Goal: Task Accomplishment & Management: Use online tool/utility

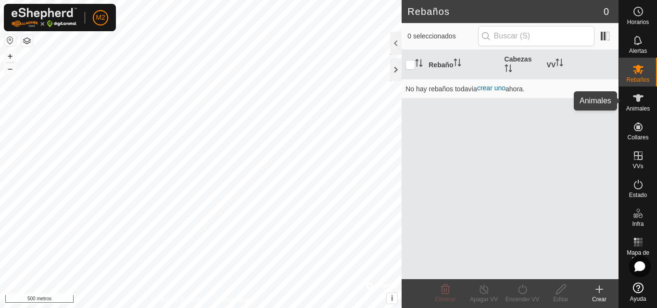
click at [632, 101] on es-animals-svg-icon at bounding box center [638, 97] width 17 height 15
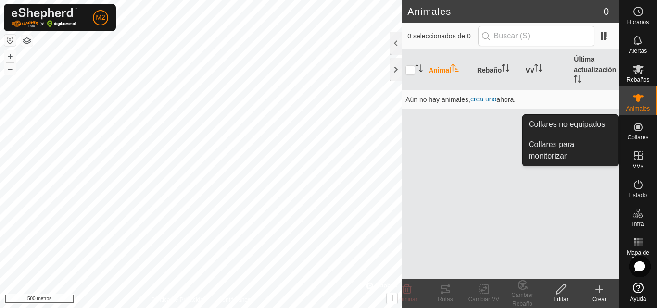
click at [631, 139] on font "Collares" at bounding box center [637, 137] width 21 height 7
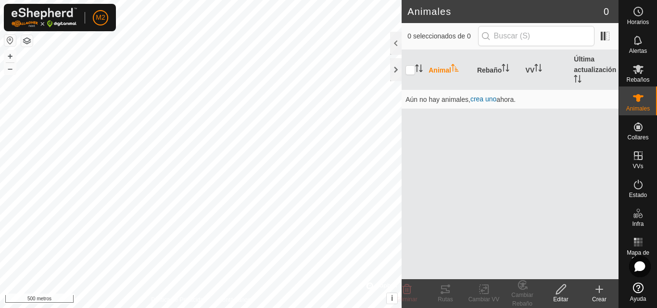
click at [93, 0] on html "M2 Horarios Alertas Rebaños Animales Collares VVs Estado Infra Mapa de calor Ay…" at bounding box center [328, 154] width 657 height 308
click at [158, 0] on html "M2 Horarios Alertas Rebaños Animales Collares VVs Estado Infra Mapa de calor Ay…" at bounding box center [328, 154] width 657 height 308
click at [633, 77] on font "Rebaños" at bounding box center [637, 79] width 23 height 7
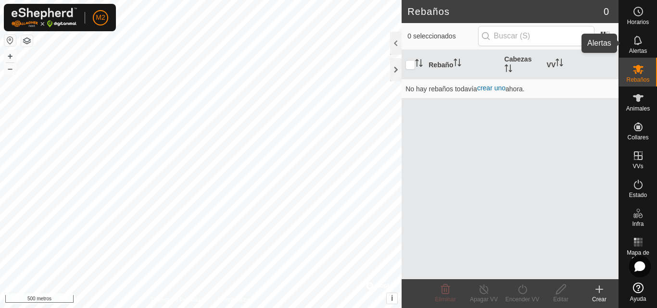
click at [642, 44] on icon at bounding box center [639, 41] width 12 height 12
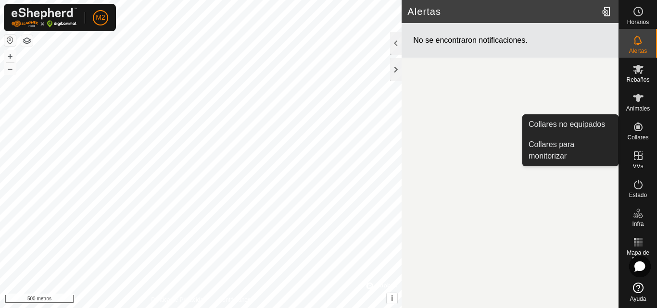
click at [641, 127] on icon at bounding box center [639, 127] width 12 height 12
click at [574, 144] on link "Collares para monitorizar" at bounding box center [570, 150] width 95 height 31
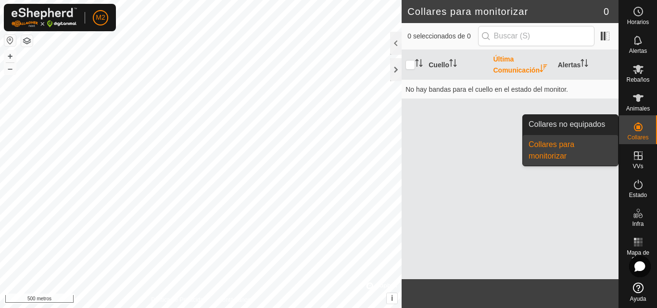
click at [639, 128] on icon at bounding box center [638, 127] width 9 height 9
click at [578, 148] on link "Collares para monitorizar" at bounding box center [570, 150] width 95 height 31
click at [569, 149] on link "Collares para monitorizar" at bounding box center [570, 150] width 95 height 31
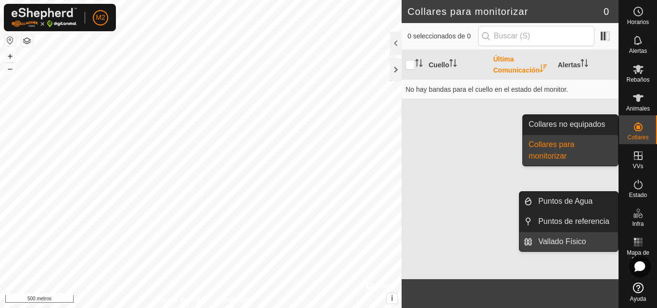
click at [572, 239] on link "Vallado Físico" at bounding box center [575, 241] width 86 height 19
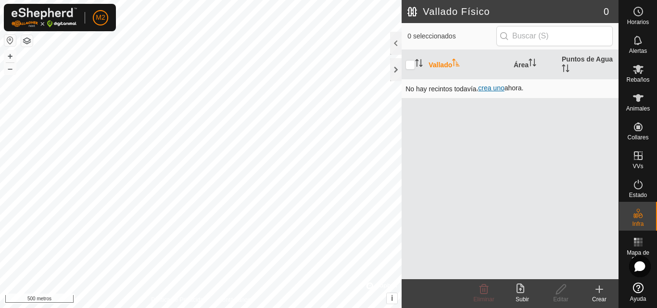
click at [491, 88] on font "crea uno" at bounding box center [491, 88] width 26 height 8
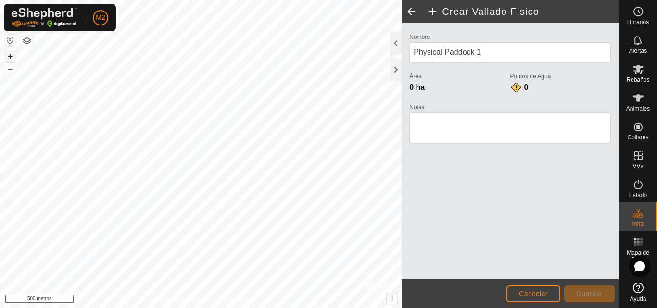
click at [11, 57] on font "+" at bounding box center [10, 56] width 5 height 10
click at [11, 54] on font "+" at bounding box center [10, 56] width 5 height 10
click at [186, 308] on html "M2 Horarios Alertas Rebaños Animales Collares VVs Estado Infra Mapa de calor Ay…" at bounding box center [328, 154] width 657 height 308
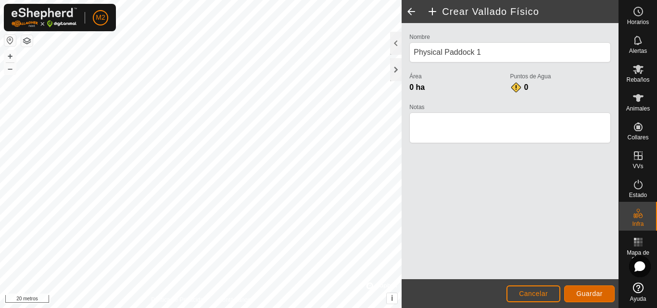
click at [600, 291] on font "Guardar" at bounding box center [589, 294] width 26 height 8
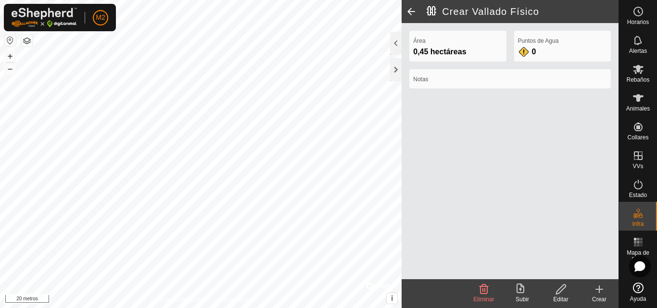
click at [475, 85] on div "Notas" at bounding box center [510, 78] width 202 height 19
click at [472, 83] on label "Notas" at bounding box center [510, 79] width 194 height 9
click at [454, 77] on label "Notas" at bounding box center [510, 79] width 194 height 9
click at [568, 294] on edit-svg-icon at bounding box center [561, 290] width 38 height 12
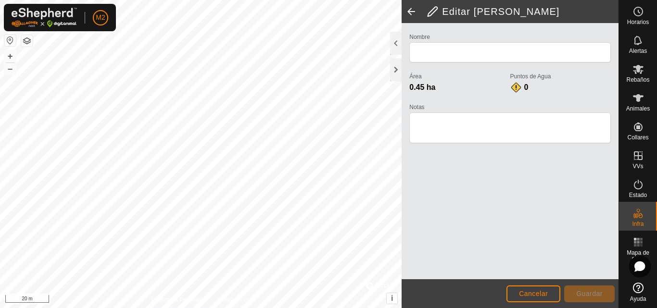
type input "Physical Paddock 1"
click at [474, 127] on textarea "Notas" at bounding box center [510, 128] width 202 height 31
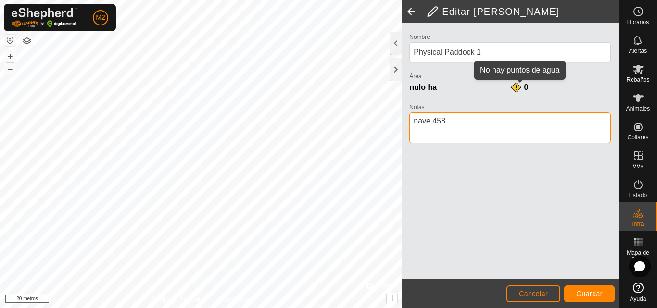
type textarea "nave 458"
click at [518, 86] on div "0" at bounding box center [519, 88] width 19 height 12
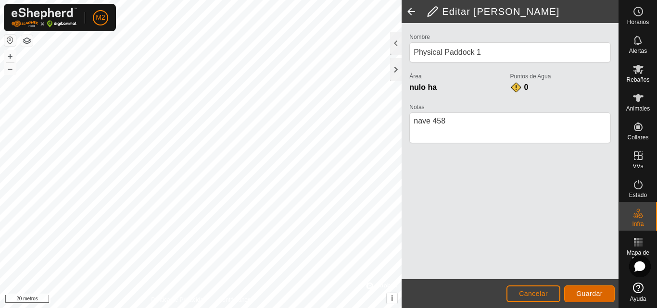
click at [579, 288] on button "Guardar" at bounding box center [589, 294] width 51 height 17
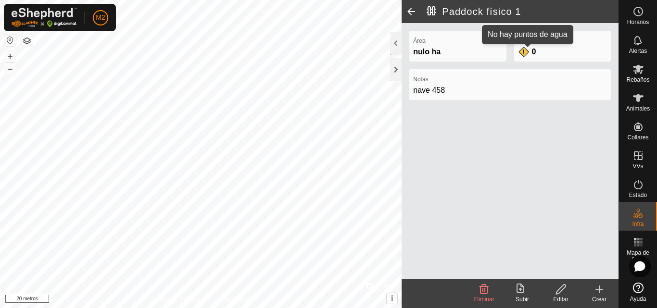
click at [524, 50] on div "0" at bounding box center [527, 52] width 19 height 12
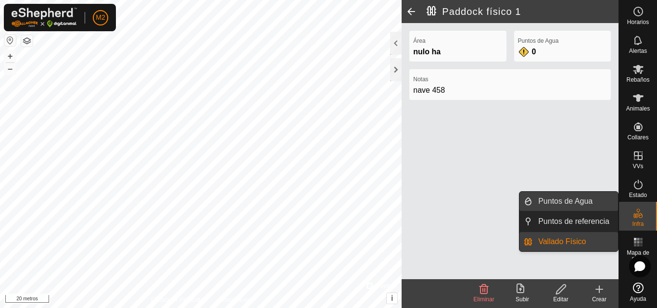
click at [581, 203] on link "Puntos de Agua" at bounding box center [575, 201] width 86 height 19
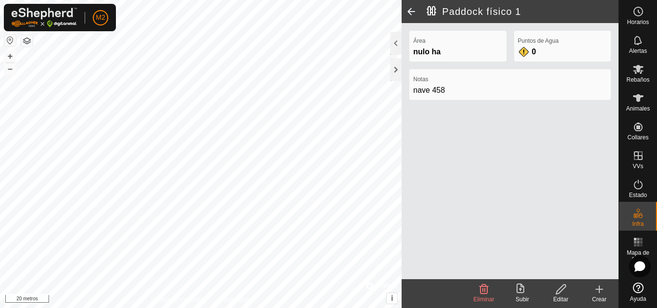
click at [522, 294] on icon at bounding box center [523, 290] width 12 height 12
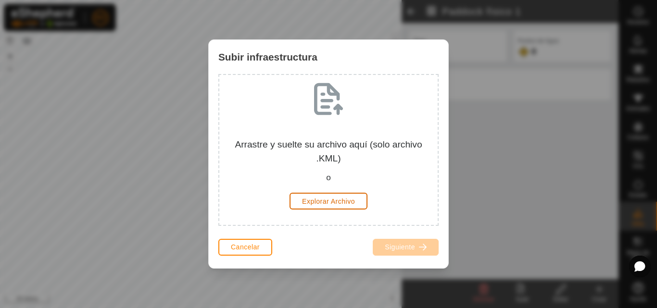
click at [337, 202] on font "Explorar Archivo" at bounding box center [328, 202] width 53 height 8
click at [251, 248] on font "Cancelar" at bounding box center [245, 247] width 29 height 8
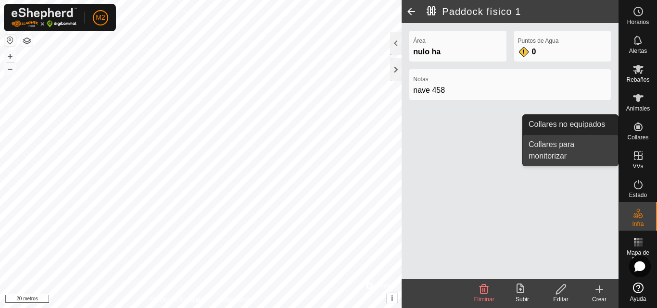
click at [571, 143] on link "Collares para monitorizar" at bounding box center [570, 150] width 95 height 31
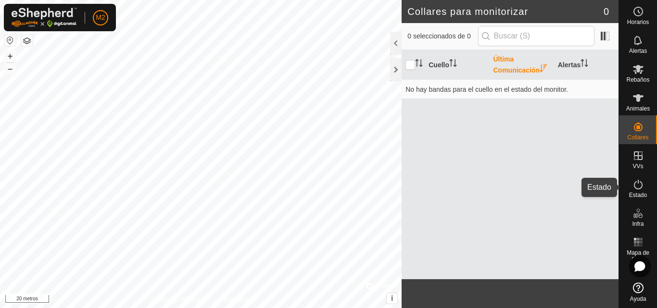
click at [640, 187] on icon at bounding box center [639, 185] width 12 height 12
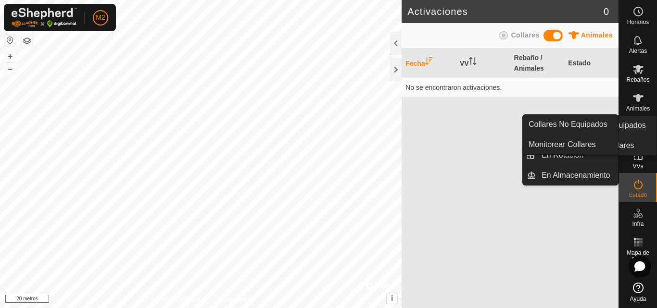
click at [634, 136] on font "Collares" at bounding box center [637, 137] width 21 height 7
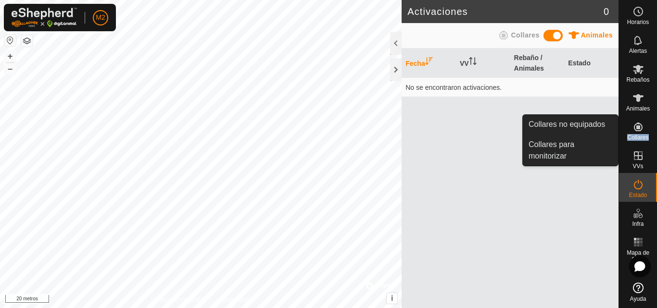
click at [634, 136] on font "Collares" at bounding box center [637, 137] width 21 height 7
click at [608, 124] on link "Collares no equipados" at bounding box center [570, 124] width 95 height 19
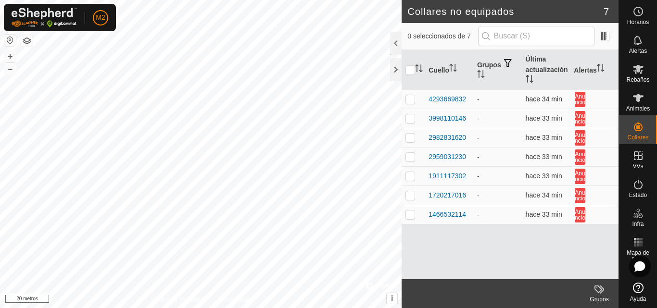
click at [412, 100] on p-checkbox at bounding box center [410, 99] width 10 height 8
checkbox input "true"
click at [413, 116] on p-checkbox at bounding box center [410, 118] width 10 height 8
checkbox input "true"
click at [413, 137] on p-checkbox at bounding box center [410, 138] width 10 height 8
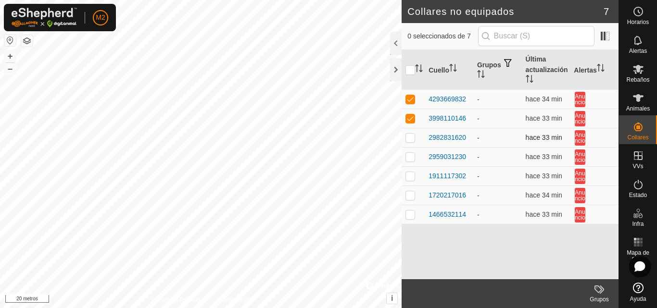
checkbox input "true"
click at [407, 159] on p-checkbox at bounding box center [410, 157] width 10 height 8
checkbox input "true"
click at [408, 177] on p-checkbox at bounding box center [410, 176] width 10 height 8
checkbox input "true"
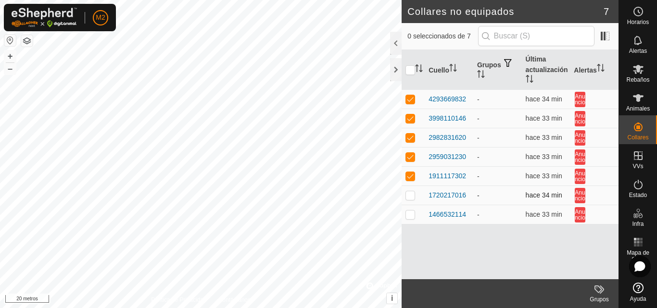
click at [408, 195] on p-checkbox at bounding box center [410, 195] width 10 height 8
checkbox input "true"
click at [408, 214] on p-checkbox at bounding box center [410, 215] width 10 height 8
checkbox input "true"
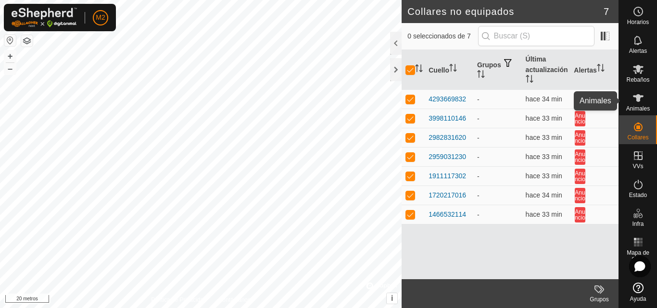
click at [643, 96] on icon at bounding box center [638, 98] width 11 height 8
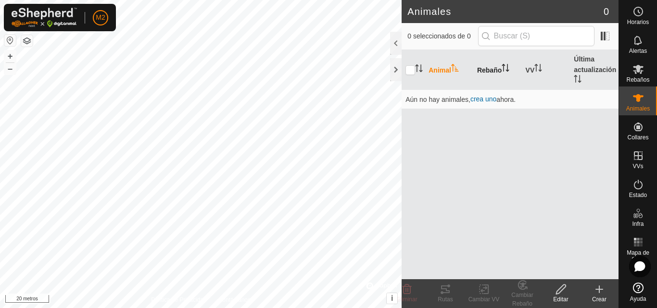
click at [502, 66] on icon "Activar para ordenar" at bounding box center [506, 68] width 8 height 8
click at [584, 67] on font "Última actualización" at bounding box center [595, 64] width 42 height 18
click at [422, 65] on icon "Activar para ordenar" at bounding box center [419, 68] width 8 height 8
click at [634, 78] on font "Rebaños" at bounding box center [637, 79] width 23 height 7
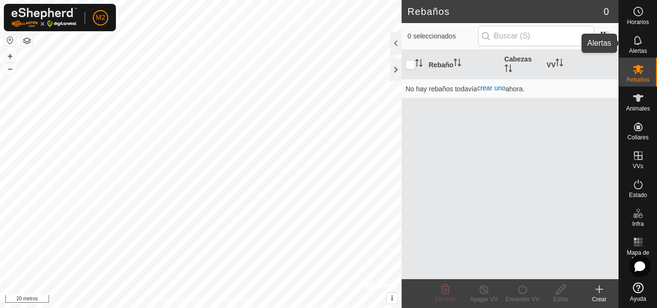
click at [643, 48] on font "Alertas" at bounding box center [638, 51] width 18 height 7
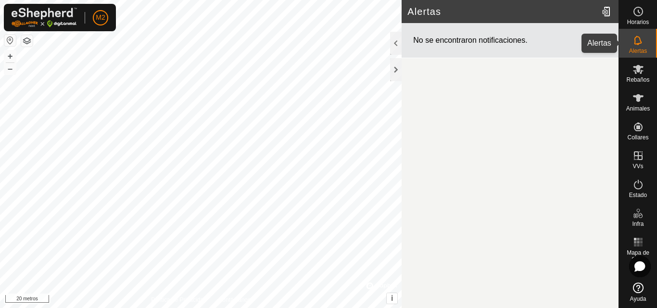
click at [631, 49] on font "Alertas" at bounding box center [638, 51] width 18 height 7
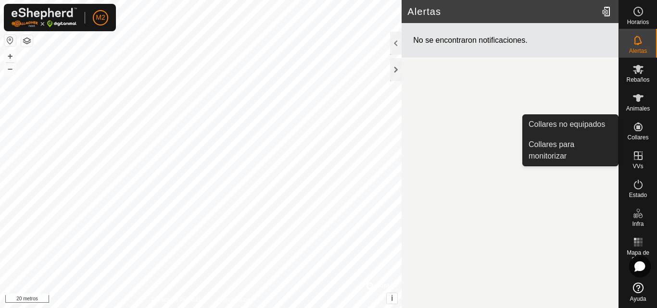
click at [641, 120] on es-neckbands-svg-icon at bounding box center [638, 126] width 17 height 15
click at [641, 130] on icon at bounding box center [638, 127] width 9 height 9
click at [575, 142] on link "Collares para monitorizar" at bounding box center [570, 150] width 95 height 31
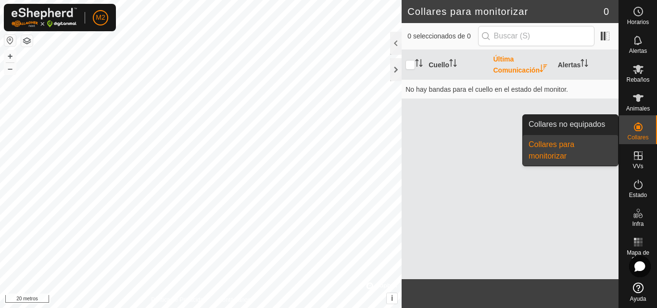
click at [556, 148] on link "Collares para monitorizar" at bounding box center [570, 150] width 95 height 31
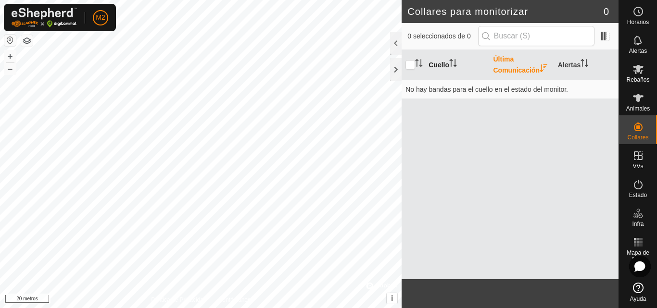
click at [450, 66] on icon "Activar para ordenar" at bounding box center [453, 63] width 8 height 8
click at [597, 63] on th "Alertas" at bounding box center [586, 65] width 64 height 30
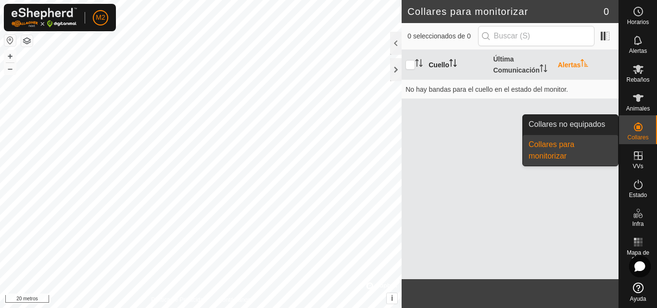
click at [643, 125] on icon at bounding box center [639, 127] width 12 height 12
click at [582, 120] on link "Collares no equipados" at bounding box center [570, 124] width 95 height 19
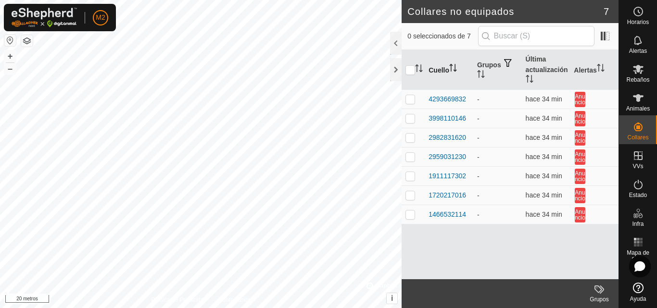
click at [413, 69] on input "checkbox" at bounding box center [410, 70] width 10 height 10
checkbox input "true"
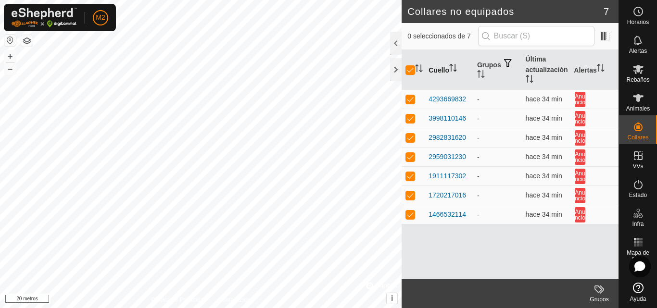
checkbox input "true"
click at [482, 69] on th "Grupos" at bounding box center [497, 70] width 49 height 40
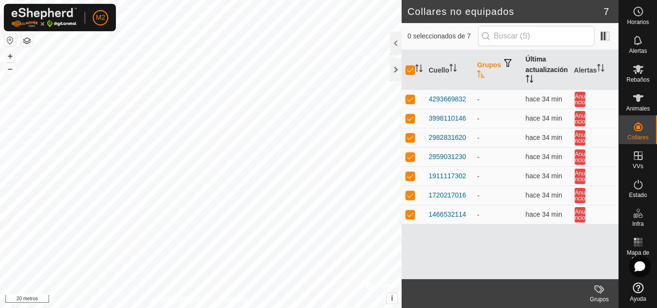
click at [544, 66] on font "Última actualización" at bounding box center [547, 64] width 42 height 18
click at [592, 64] on th "Alertas" at bounding box center [594, 70] width 49 height 40
click at [396, 43] on div at bounding box center [396, 43] width 12 height 23
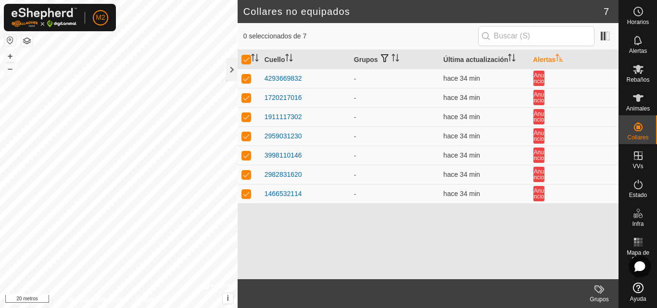
click at [27, 38] on button "button" at bounding box center [27, 41] width 12 height 12
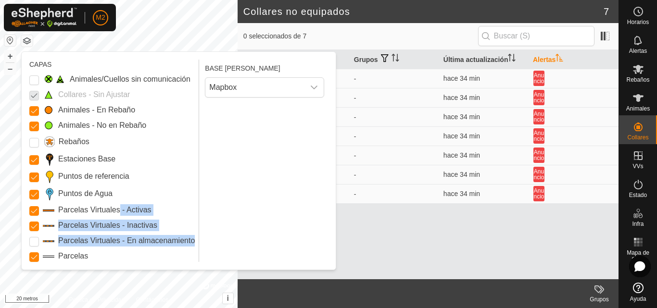
drag, startPoint x: 121, startPoint y: 202, endPoint x: 193, endPoint y: 242, distance: 82.2
click at [193, 242] on div "Animales/Cuellos sin comunicación Collares - Sin Ajustar Animales - En Rebaño A…" at bounding box center [111, 168] width 165 height 189
click at [316, 87] on icon "disparador desplegable" at bounding box center [314, 88] width 7 height 4
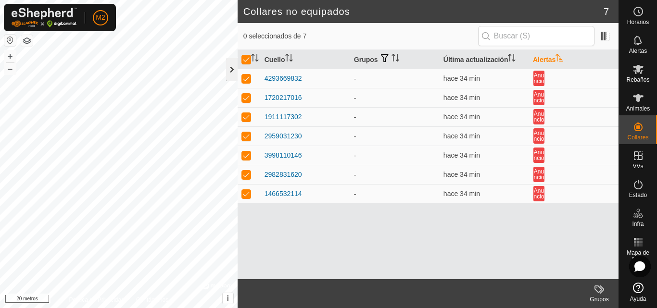
click at [228, 67] on div at bounding box center [232, 69] width 12 height 23
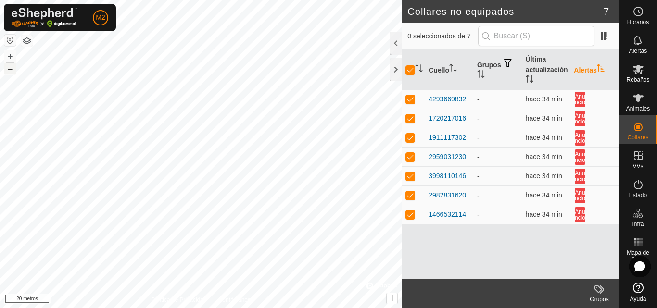
click at [10, 67] on font "–" at bounding box center [10, 68] width 5 height 10
click at [634, 48] on font "Alertas" at bounding box center [638, 51] width 18 height 7
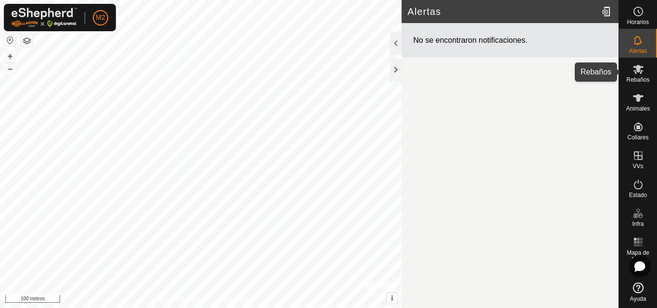
click at [650, 70] on div "Rebaños" at bounding box center [638, 72] width 38 height 29
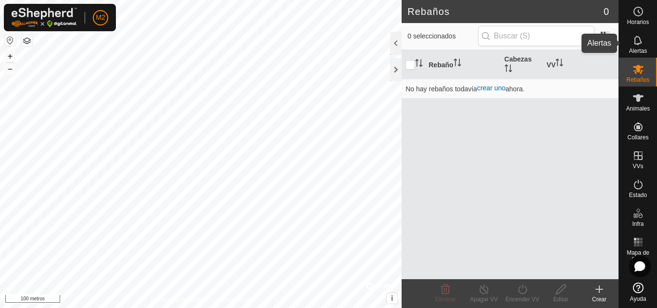
click at [643, 50] on font "Alertas" at bounding box center [638, 51] width 18 height 7
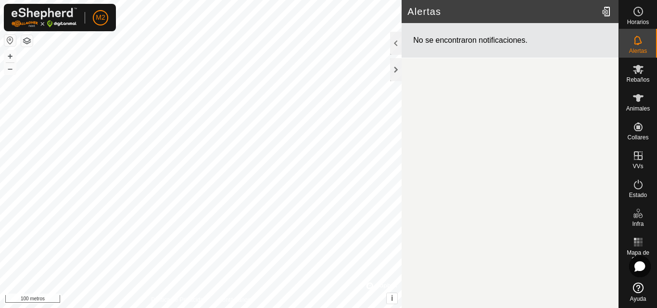
click at [27, 44] on button "button" at bounding box center [27, 41] width 12 height 12
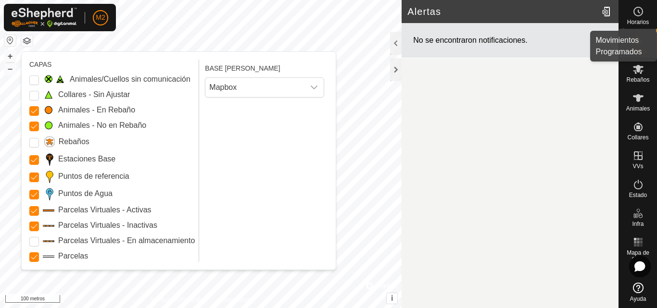
click at [656, 14] on div "Horarios" at bounding box center [638, 14] width 38 height 29
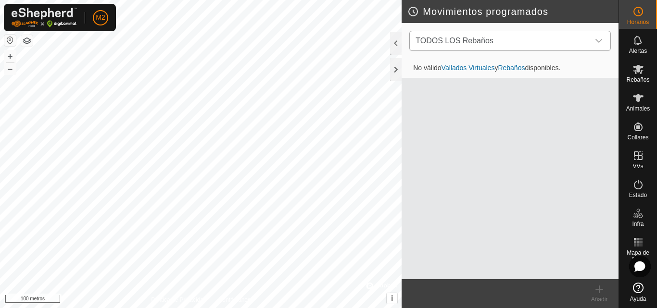
click at [598, 46] on div "disparador desplegable" at bounding box center [598, 40] width 19 height 19
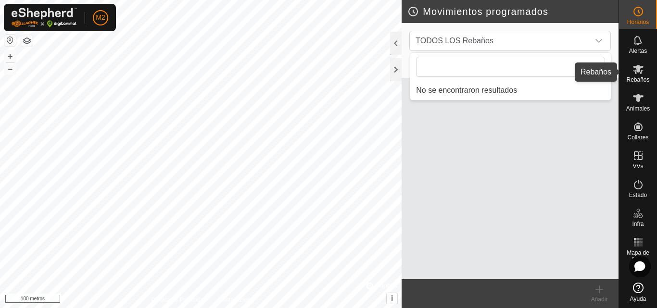
click at [642, 69] on icon at bounding box center [639, 69] width 12 height 12
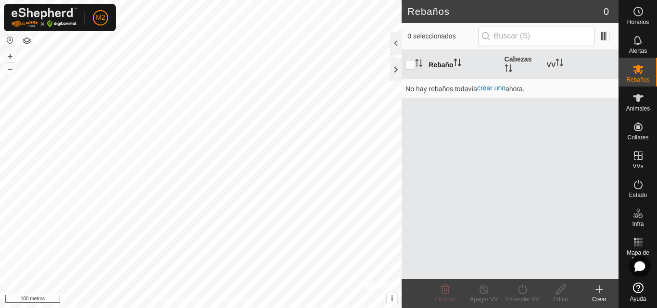
click at [454, 61] on icon "Activar para ordenar" at bounding box center [458, 63] width 8 height 8
click at [645, 97] on es-animals-svg-icon at bounding box center [638, 97] width 17 height 15
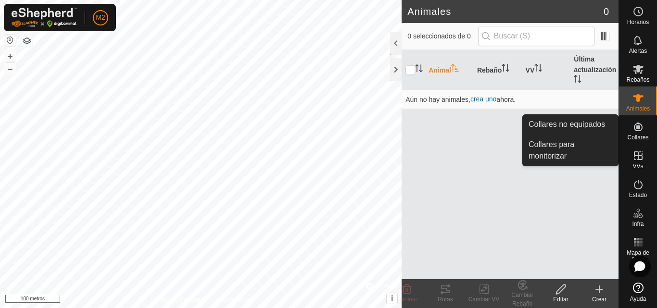
click at [643, 124] on icon at bounding box center [639, 127] width 12 height 12
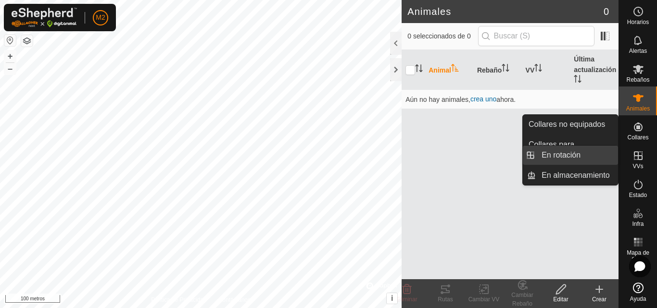
click at [582, 159] on link "En rotación" at bounding box center [577, 155] width 82 height 19
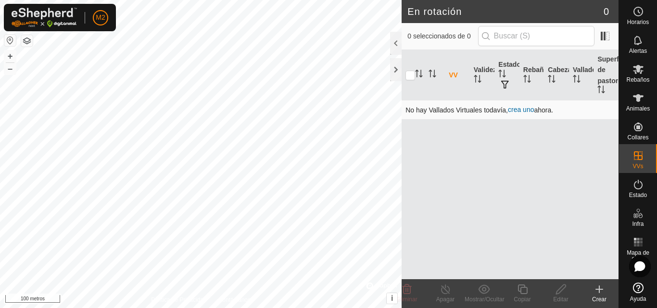
click at [526, 111] on font "crea uno" at bounding box center [521, 110] width 26 height 8
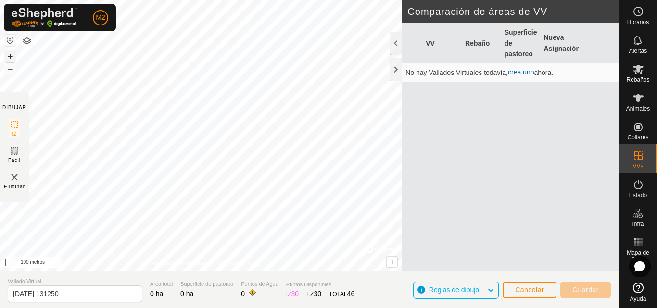
click at [12, 60] on font "+" at bounding box center [10, 56] width 5 height 10
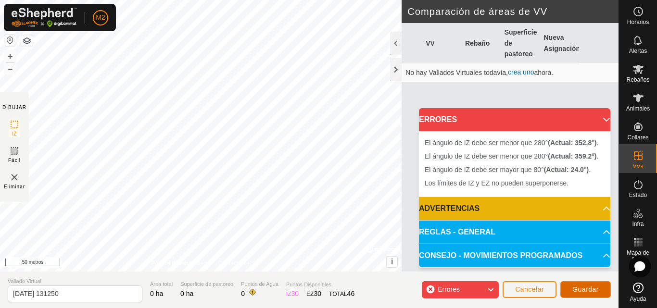
click at [572, 287] on font "Guardar" at bounding box center [585, 290] width 26 height 8
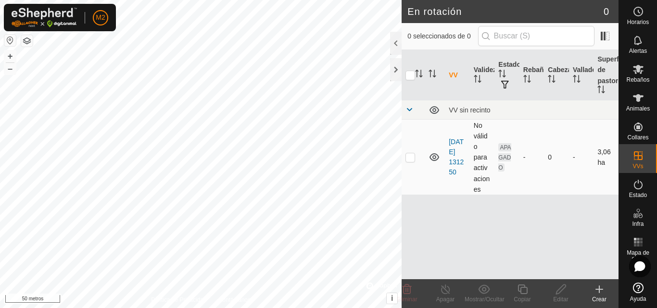
drag, startPoint x: 456, startPoint y: 173, endPoint x: 443, endPoint y: 156, distance: 21.6
click at [443, 156] on td at bounding box center [435, 157] width 20 height 75
drag, startPoint x: 544, startPoint y: 170, endPoint x: 564, endPoint y: 195, distance: 31.5
click at [564, 195] on td "0" at bounding box center [556, 157] width 25 height 75
checkbox input "true"
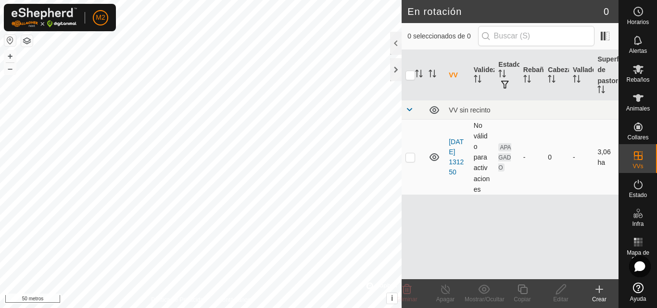
checkbox input "true"
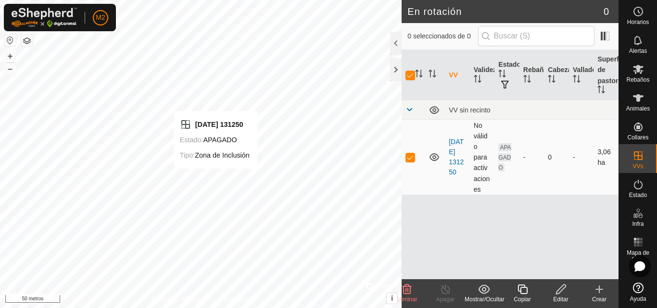
checkbox input "false"
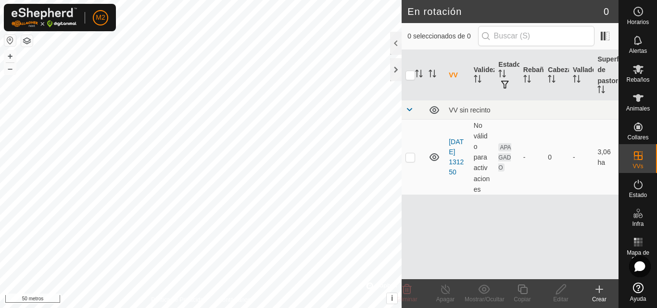
drag, startPoint x: 409, startPoint y: 193, endPoint x: 439, endPoint y: 265, distance: 78.1
click at [439, 265] on div "VV Validez Estado Rebaño Cabezas Vallado Superficie de pastoreo VV sin recinto …" at bounding box center [510, 164] width 217 height 229
click at [411, 158] on p-checkbox at bounding box center [410, 157] width 10 height 8
checkbox input "true"
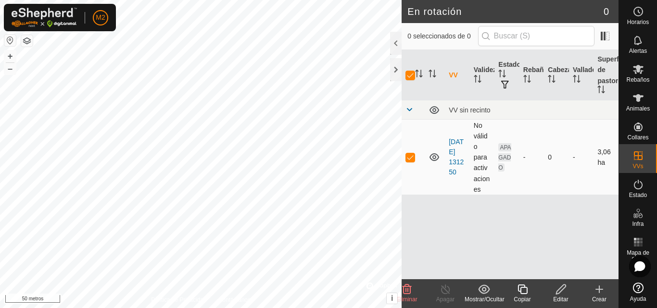
click at [408, 154] on p-checkbox at bounding box center [410, 157] width 10 height 8
checkbox input "false"
click at [394, 49] on div at bounding box center [396, 43] width 12 height 23
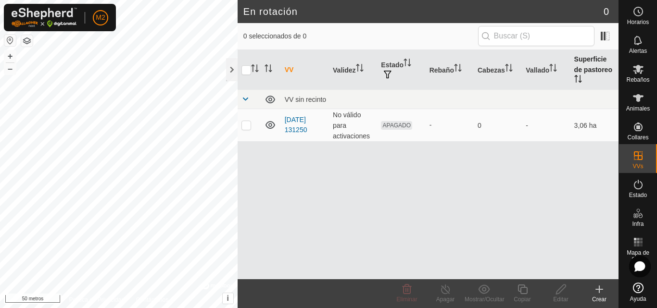
click at [606, 65] on th "Superficie de pastoreo" at bounding box center [594, 70] width 48 height 40
click at [592, 124] on font "3,06 ha" at bounding box center [585, 126] width 23 height 8
click at [593, 126] on font "3,06 ha" at bounding box center [585, 126] width 23 height 8
checkbox input "true"
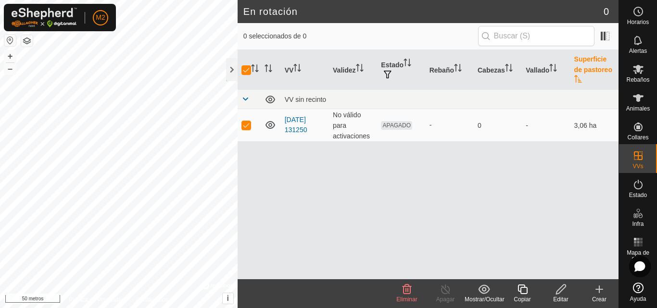
checkbox input "false"
checkbox input "true"
click at [331, 133] on td "No válido para activaciones" at bounding box center [353, 125] width 48 height 33
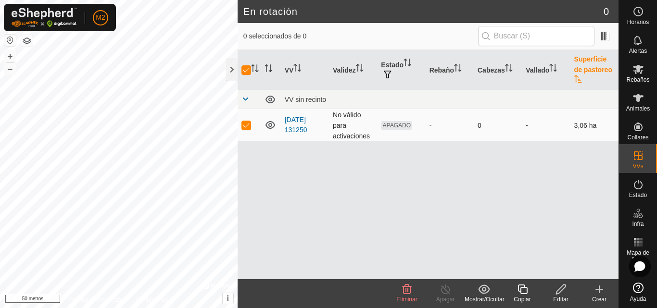
click at [368, 137] on font "No válido para activaciones" at bounding box center [351, 125] width 37 height 29
click at [248, 98] on span at bounding box center [245, 99] width 8 height 8
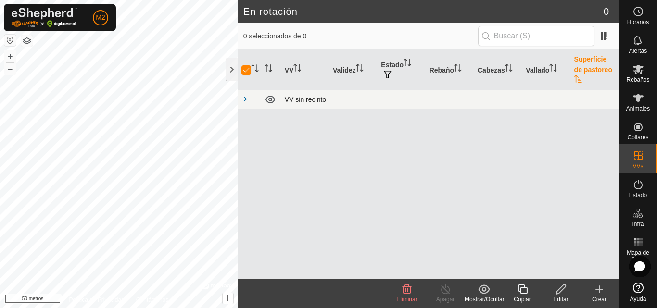
click at [246, 101] on span at bounding box center [245, 99] width 8 height 8
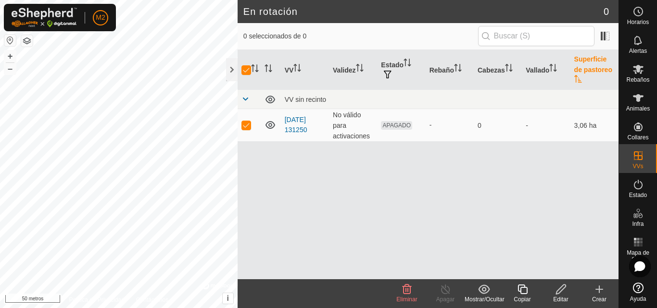
click at [412, 286] on icon at bounding box center [407, 290] width 12 height 12
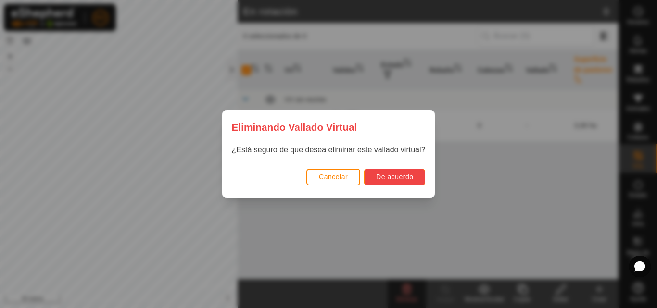
click at [377, 171] on button "De acuerdo" at bounding box center [394, 177] width 61 height 17
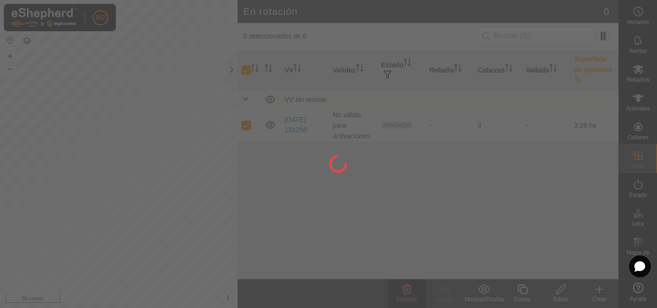
checkbox input "false"
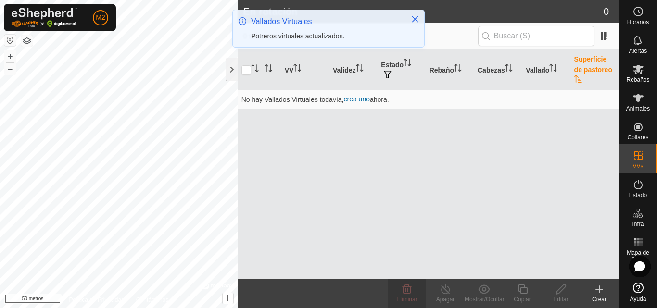
click at [273, 308] on html "M2 Horarios Alertas Rebaños Animales Collares VVs Estado Infra Mapa de calor Ay…" at bounding box center [328, 154] width 657 height 308
click at [252, 308] on html "M2 Horarios Alertas Rebaños Animales Collares VVs Estado Infra Mapa de calor Ay…" at bounding box center [328, 154] width 657 height 308
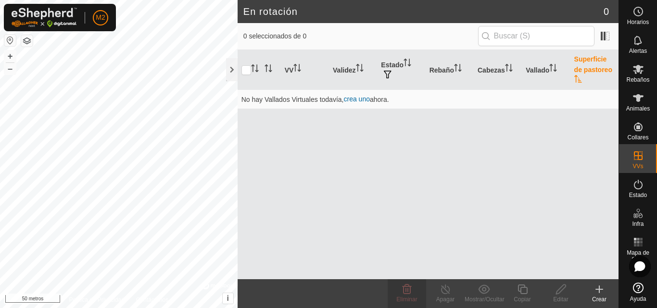
click at [125, 308] on html "M2 Horarios Alertas Rebaños Animales Collares VVs Estado Infra Mapa de calor Ay…" at bounding box center [328, 154] width 657 height 308
click at [351, 97] on font "crea uno" at bounding box center [356, 99] width 26 height 8
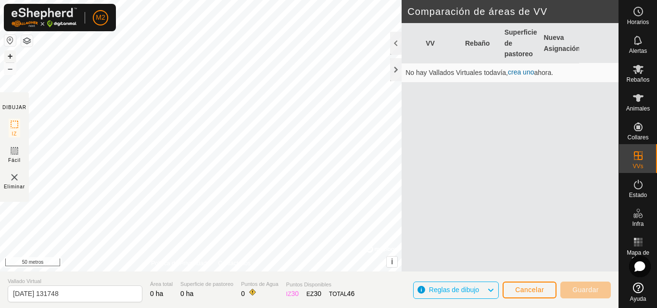
click at [10, 55] on font "+" at bounding box center [10, 56] width 5 height 10
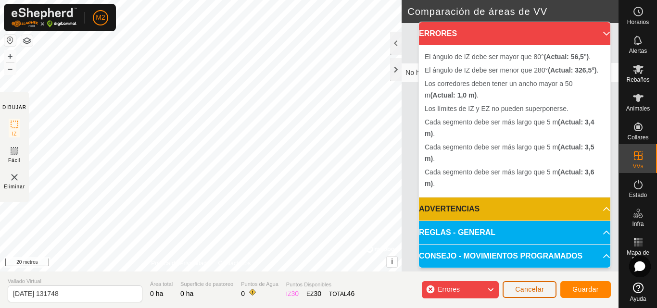
click at [544, 288] on font "Cancelar" at bounding box center [529, 290] width 29 height 8
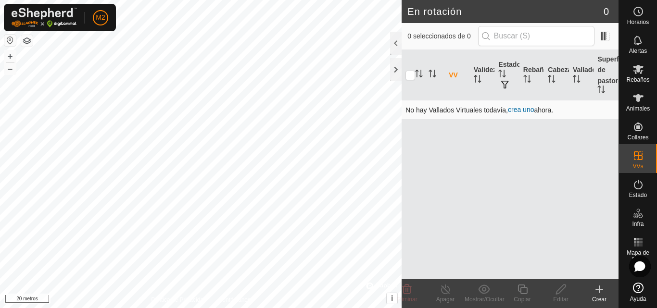
click at [516, 109] on font "crea uno" at bounding box center [521, 110] width 26 height 8
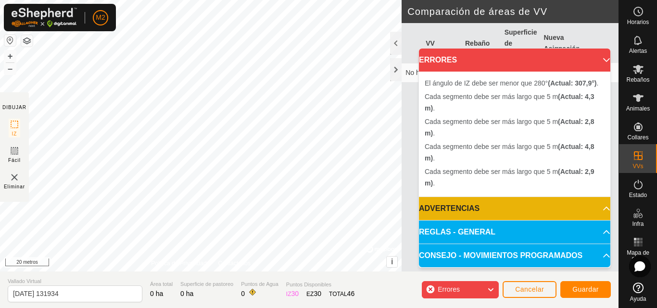
click at [484, 127] on li "Cada segmento debe ser más largo que 5 m (Actual: 2,8 m) ." at bounding box center [515, 127] width 180 height 23
click at [579, 286] on font "Guardar" at bounding box center [585, 290] width 26 height 8
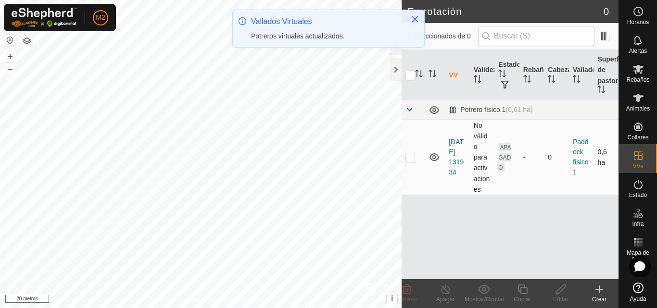
click at [415, 153] on p-checkbox at bounding box center [410, 157] width 10 height 8
checkbox input "true"
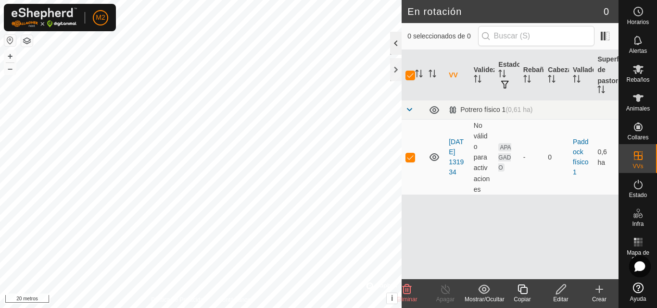
click at [391, 44] on div at bounding box center [396, 43] width 12 height 23
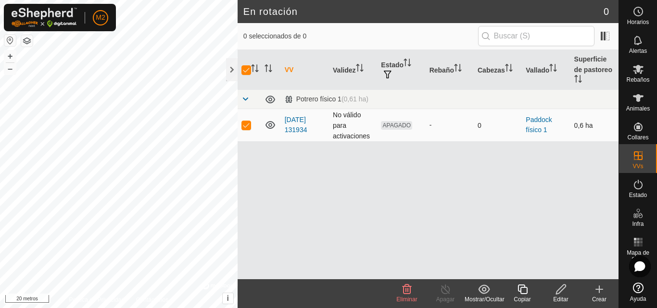
click at [404, 125] on font "APAGADO" at bounding box center [397, 125] width 28 height 7
click at [229, 70] on div at bounding box center [232, 69] width 12 height 23
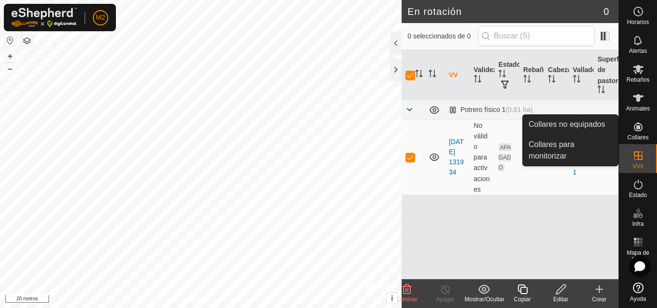
click at [634, 129] on icon at bounding box center [638, 127] width 9 height 9
click at [604, 124] on link "Collares no equipados" at bounding box center [570, 124] width 95 height 19
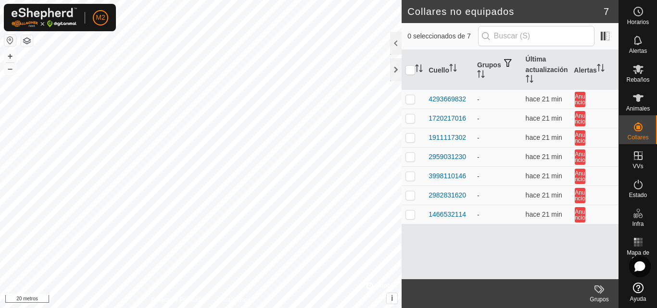
click at [29, 42] on button "button" at bounding box center [27, 41] width 12 height 12
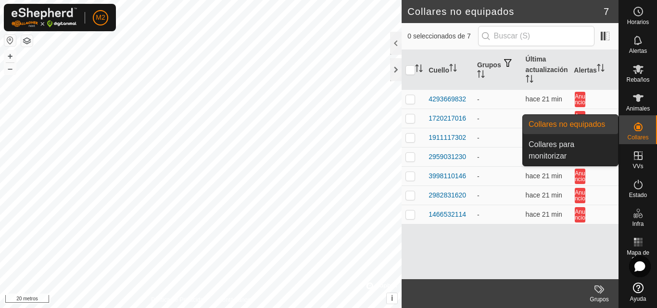
click at [647, 130] on div "Collares" at bounding box center [638, 129] width 38 height 29
click at [579, 145] on link "Collares para monitorizar" at bounding box center [570, 150] width 95 height 31
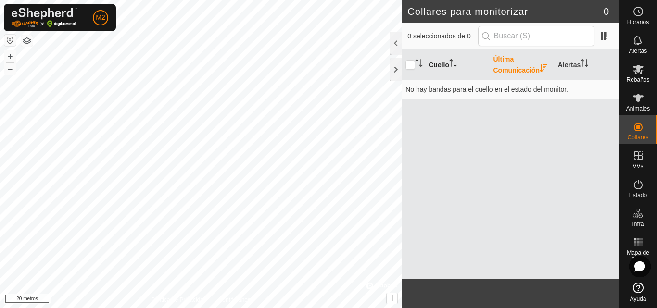
click at [447, 59] on th "Cuello" at bounding box center [457, 65] width 64 height 30
click at [573, 66] on font "Alertas" at bounding box center [569, 65] width 23 height 8
click at [636, 51] on font "Alertas" at bounding box center [638, 51] width 18 height 7
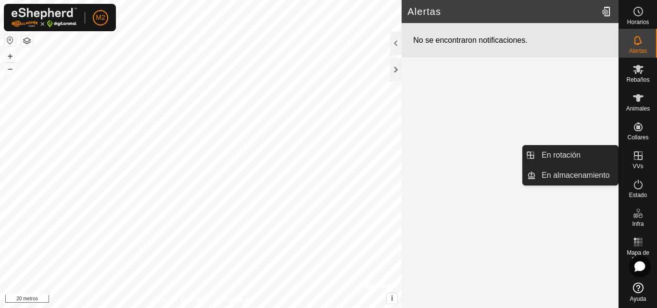
click at [643, 164] on font "VVs" at bounding box center [638, 166] width 11 height 7
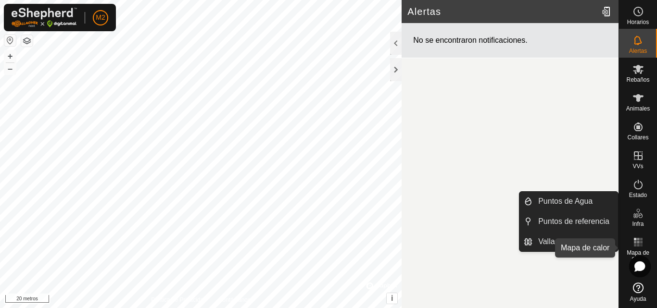
click at [640, 240] on icon at bounding box center [639, 243] width 12 height 12
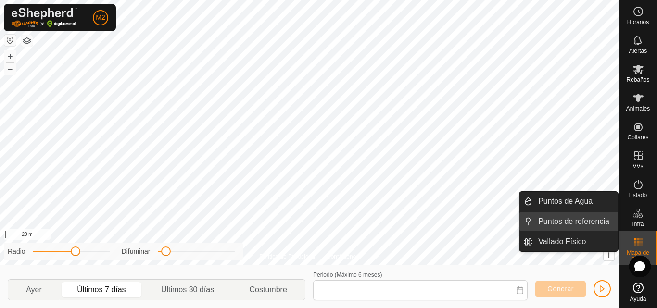
type input "[DATE] - [DATE]"
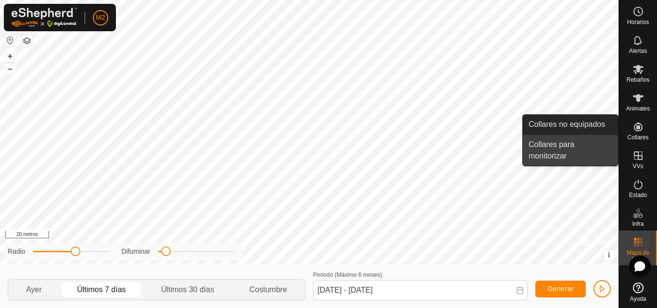
click at [579, 143] on link "Collares para monitorizar" at bounding box center [570, 150] width 95 height 31
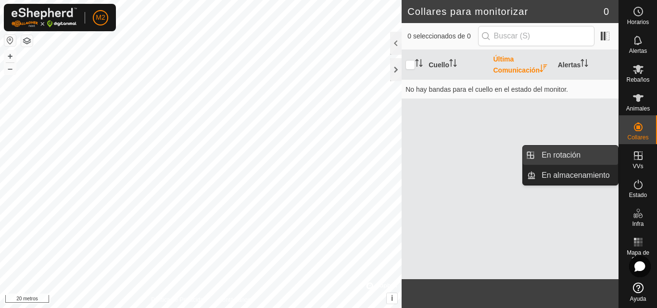
click at [564, 147] on link "En rotación" at bounding box center [577, 155] width 82 height 19
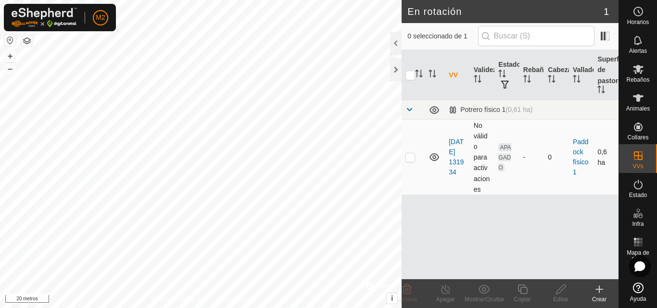
click at [502, 181] on td "APAGADO" at bounding box center [506, 157] width 25 height 75
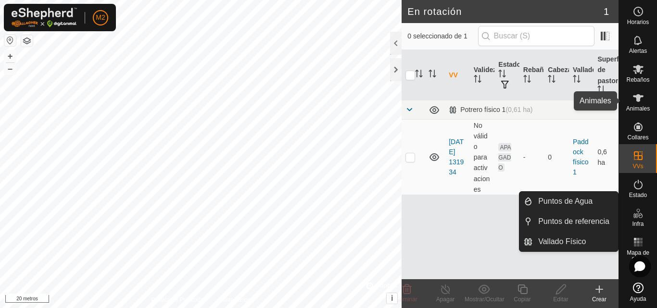
click at [645, 104] on es-animals-svg-icon at bounding box center [638, 97] width 17 height 15
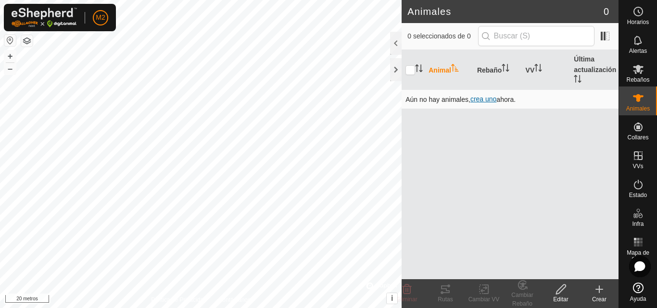
click at [485, 99] on font "crea uno" at bounding box center [483, 99] width 26 height 8
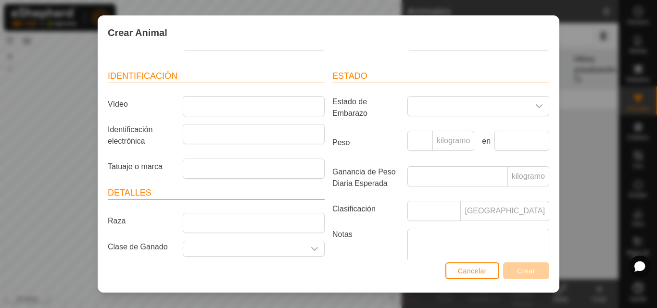
scroll to position [89, 0]
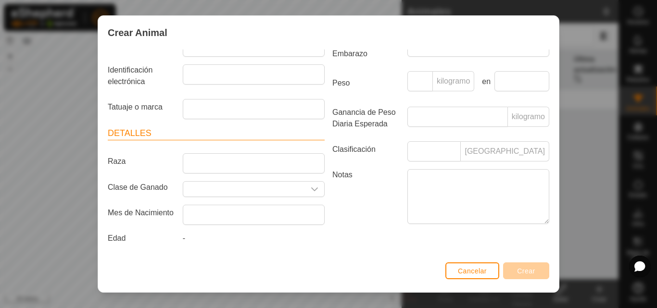
drag, startPoint x: 567, startPoint y: 193, endPoint x: 564, endPoint y: 149, distance: 44.3
click at [564, 149] on div "Crear Animal Cuello Seleccionar un collar Rebaño Seleccionar un Rebaño Identifi…" at bounding box center [328, 154] width 657 height 308
click at [236, 165] on input "Raza" at bounding box center [254, 163] width 142 height 20
click at [567, 57] on div "Crear Animal Cuello Seleccionar un collar Rebaño Seleccionar un Rebaño Identifi…" at bounding box center [328, 154] width 657 height 308
click at [476, 272] on button "Cancelar" at bounding box center [472, 271] width 54 height 17
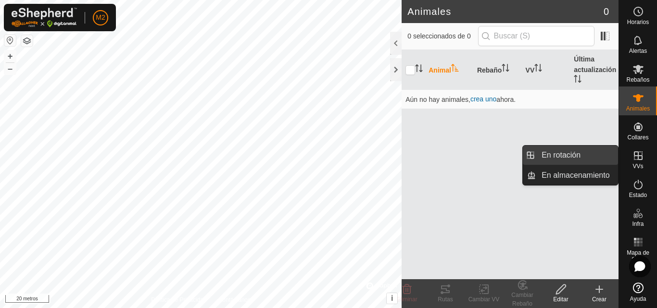
click at [588, 156] on link "En rotación" at bounding box center [577, 155] width 82 height 19
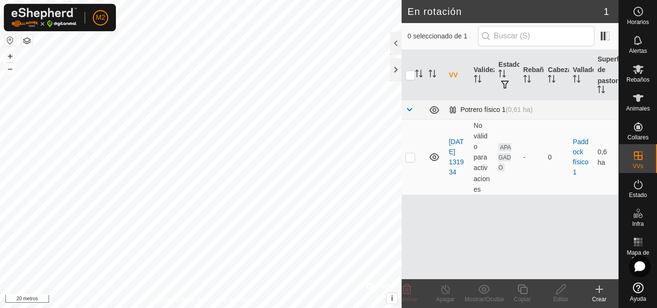
click at [410, 110] on span at bounding box center [409, 110] width 8 height 8
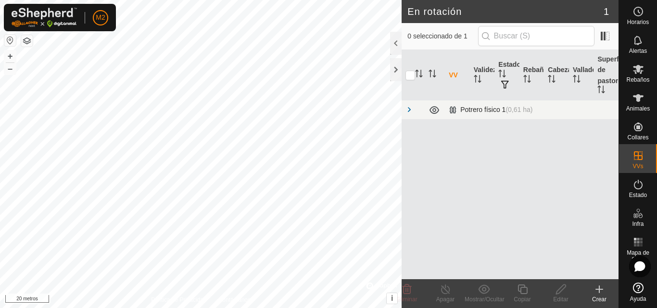
click at [408, 110] on span at bounding box center [409, 110] width 8 height 8
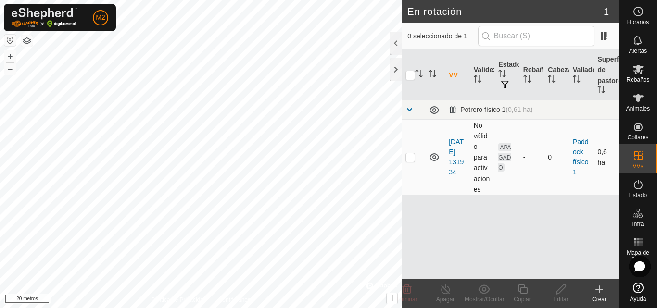
click at [413, 155] on p-checkbox at bounding box center [410, 157] width 10 height 8
checkbox input "true"
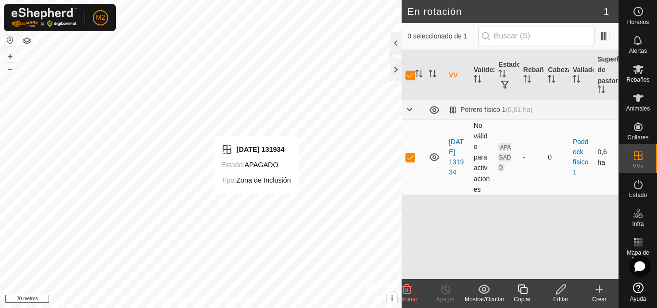
checkbox input "false"
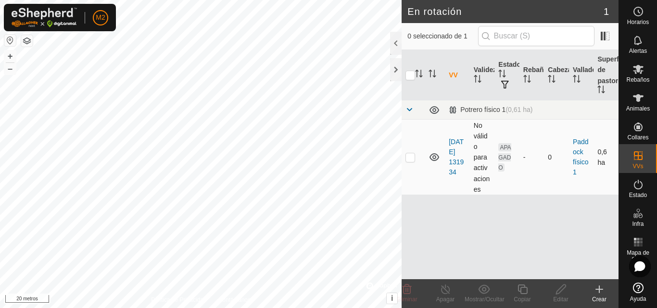
checkbox input "true"
click at [565, 295] on div "Editar" at bounding box center [561, 299] width 38 height 9
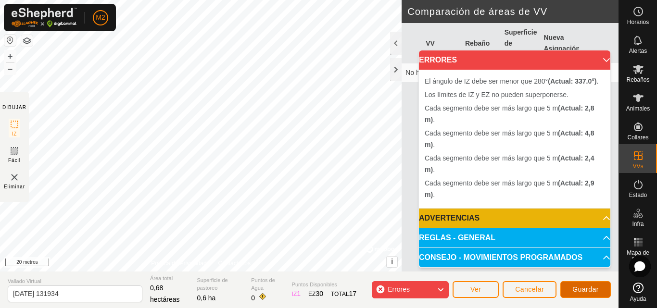
click at [573, 293] on font "Guardar" at bounding box center [585, 290] width 26 height 8
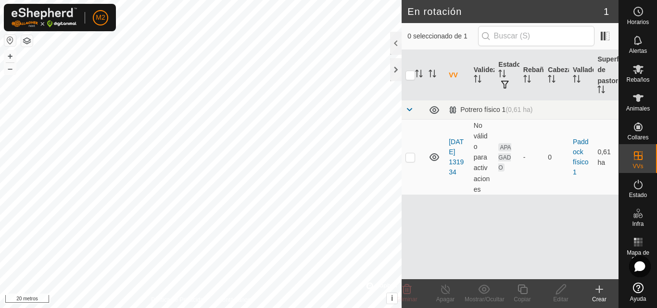
click at [598, 293] on icon at bounding box center [600, 290] width 12 height 12
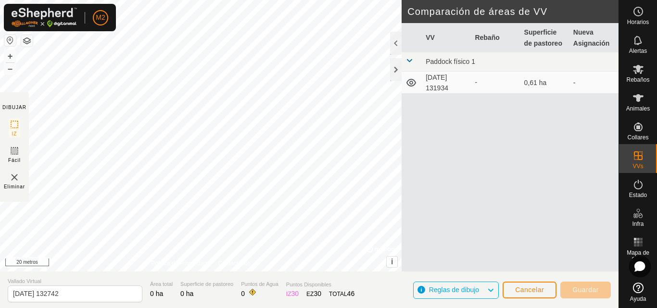
click at [487, 291] on icon at bounding box center [491, 290] width 8 height 13
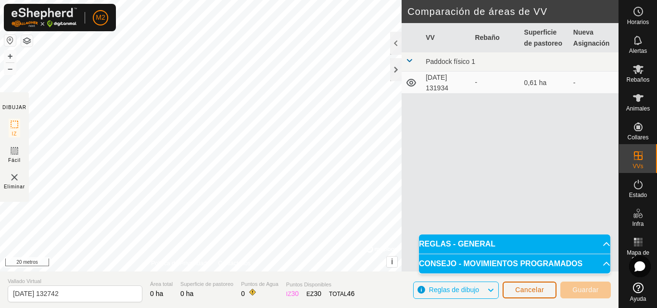
click at [513, 287] on button "Cancelar" at bounding box center [530, 290] width 54 height 17
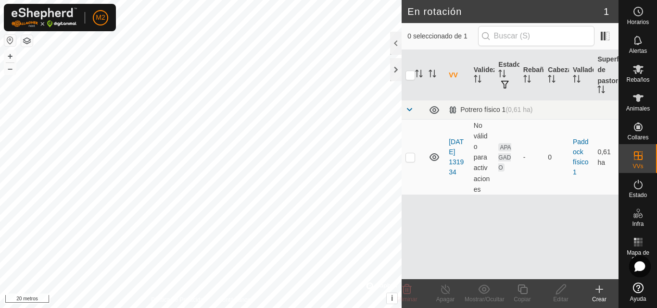
click at [109, 308] on html "M2 Horarios Alertas Rebaños Animales Collares VVs Estado Infra Mapa de calor Ay…" at bounding box center [328, 154] width 657 height 308
click at [601, 287] on icon at bounding box center [600, 290] width 12 height 12
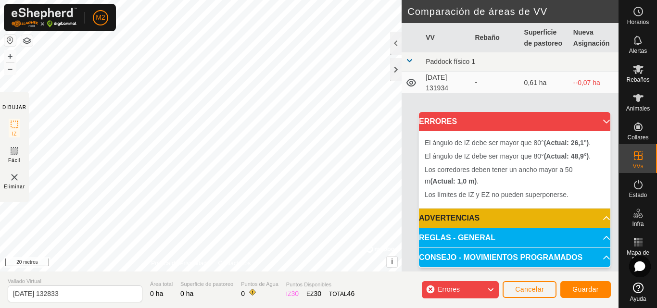
click at [483, 287] on div "Errores" at bounding box center [460, 289] width 77 height 17
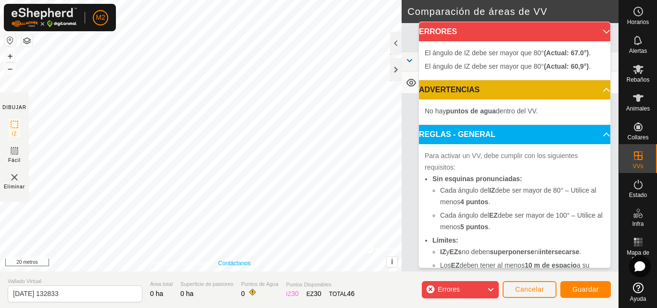
click at [230, 264] on div "Política de Privacidad Contáctanos El ángulo de IZ debe ser mayor que 80° (Actu…" at bounding box center [201, 136] width 402 height 272
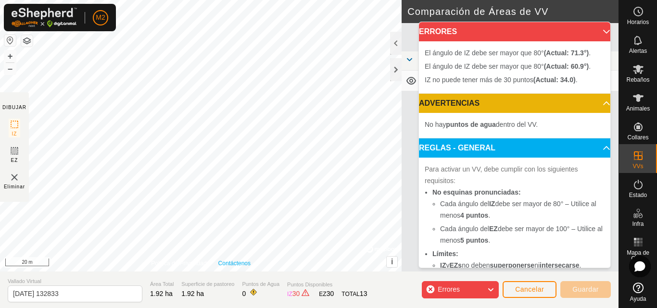
click at [299, 269] on div "El ángulo de IZ debe ser mayor que 80° (Actual: 71.3°) . + – ⇧ i © Mapbox , © O…" at bounding box center [201, 136] width 402 height 272
drag, startPoint x: 217, startPoint y: 178, endPoint x: 304, endPoint y: 274, distance: 129.4
click at [304, 274] on div "DIBUJAR IZ EZ Eliminar Política de Privacidad Contáctenos El ángulo de IZ debe …" at bounding box center [309, 154] width 619 height 308
click at [306, 268] on div "El ángulo de IZ debe ser mayor que 80° (Actual: 46.8°) ." at bounding box center [377, 272] width 142 height 9
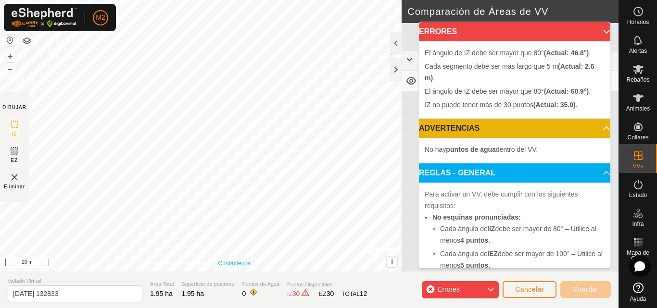
click at [313, 262] on div "Cada segmento debe ser más largo que 5 m (Actual: 2.6 m) . + – ⇧ i © Mapbox , ©…" at bounding box center [201, 136] width 402 height 272
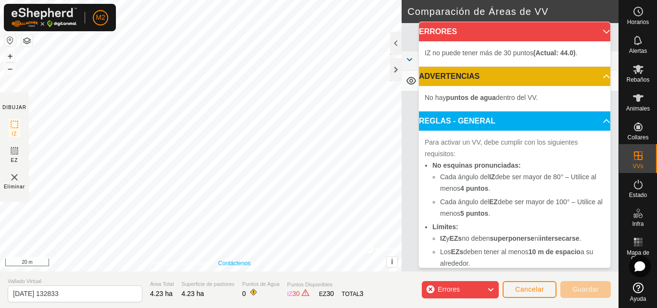
drag, startPoint x: 306, startPoint y: 268, endPoint x: 104, endPoint y: 26, distance: 314.5
click at [104, 26] on div "M2 Horarios Alertas Rebaños Animales Collares VVs Estado Infra Mapa de Calor Ay…" at bounding box center [328, 154] width 657 height 308
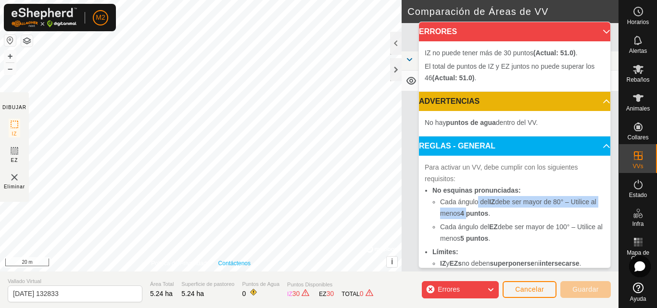
drag, startPoint x: 476, startPoint y: 216, endPoint x: 479, endPoint y: 201, distance: 15.7
click at [478, 203] on li "Cada ángulo del IZ debe ser mayor de 80° – Utilice al menos 4 puntos ." at bounding box center [522, 207] width 164 height 23
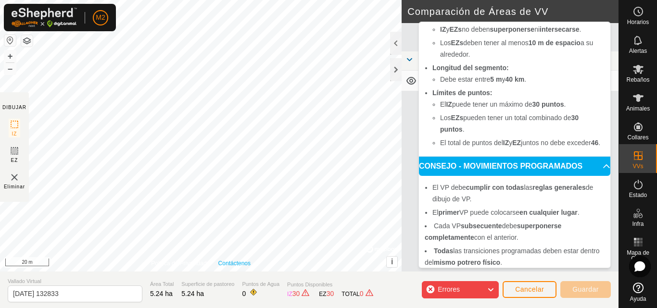
scroll to position [254, 0]
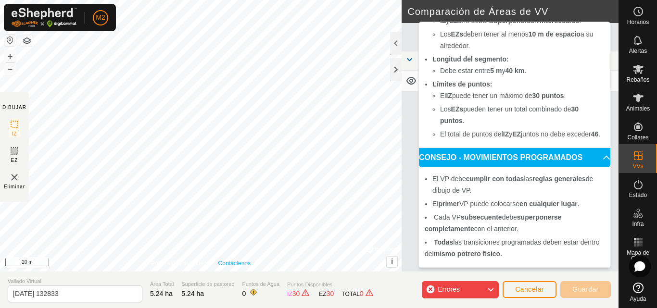
click at [487, 291] on icon at bounding box center [491, 290] width 8 height 13
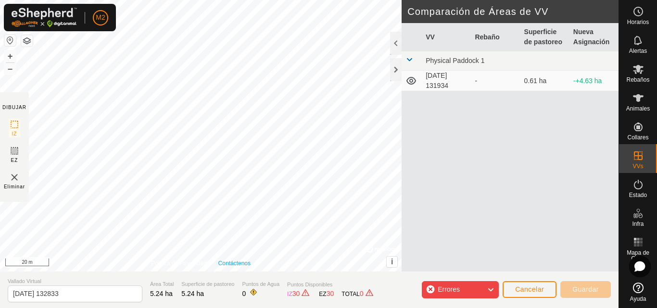
click at [507, 89] on td "-" at bounding box center [495, 81] width 49 height 21
drag, startPoint x: 507, startPoint y: 89, endPoint x: 496, endPoint y: 82, distance: 12.7
click at [496, 82] on td "-" at bounding box center [495, 81] width 49 height 21
click at [411, 60] on span at bounding box center [409, 60] width 8 height 8
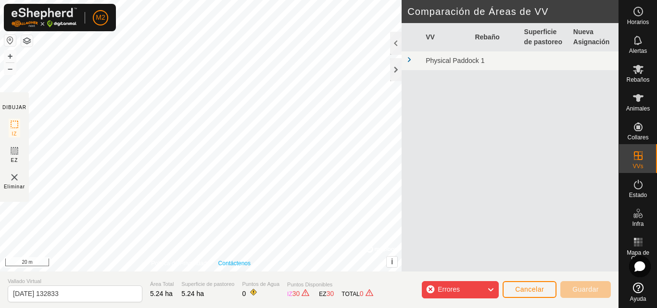
click at [411, 60] on span at bounding box center [409, 60] width 8 height 8
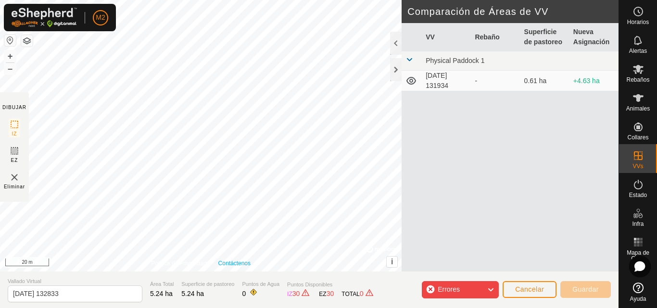
click at [432, 88] on td "[DATE] 131934" at bounding box center [446, 81] width 49 height 21
click at [15, 121] on rect at bounding box center [15, 125] width 8 height 8
click at [482, 292] on div "Errores" at bounding box center [460, 289] width 77 height 17
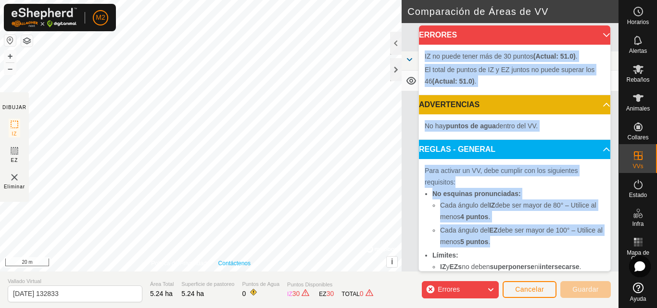
scroll to position [7, 0]
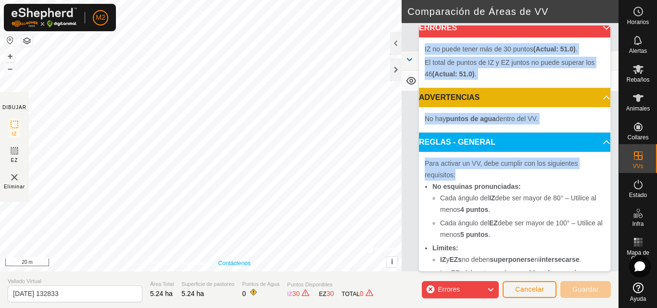
drag, startPoint x: 482, startPoint y: 292, endPoint x: 571, endPoint y: 179, distance: 144.2
click at [571, 179] on body "M2 Horarios Alertas Rebaños Animales Collares VVs Estado Infra Mapa de Calor Ay…" at bounding box center [328, 154] width 657 height 308
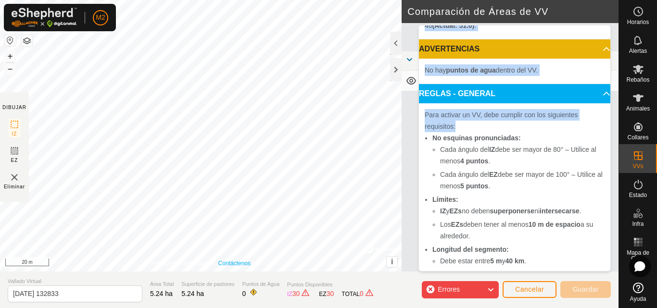
scroll to position [0, 0]
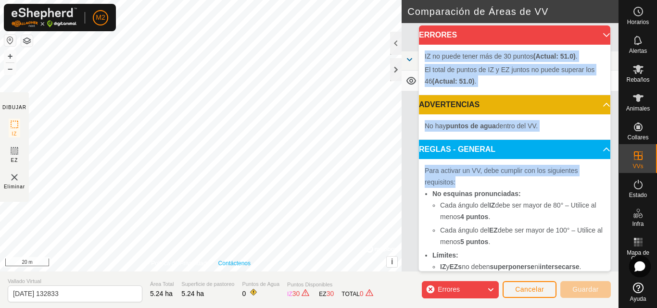
click at [573, 29] on p-accordion-header "ERRORES" at bounding box center [514, 34] width 191 height 19
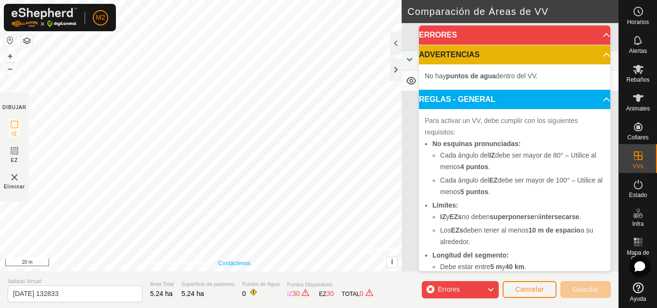
click at [410, 80] on icon at bounding box center [411, 81] width 10 height 8
click at [410, 82] on icon at bounding box center [411, 81] width 12 height 12
click at [410, 82] on icon at bounding box center [411, 81] width 10 height 8
click at [411, 83] on icon at bounding box center [411, 81] width 12 height 12
click at [549, 292] on button "Cancelar" at bounding box center [530, 289] width 54 height 17
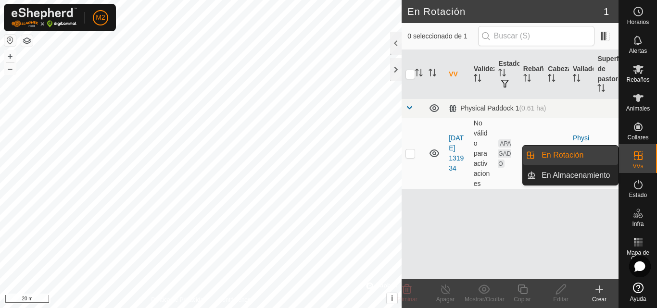
click at [643, 157] on icon at bounding box center [639, 156] width 12 height 12
click at [573, 152] on link "En Rotación" at bounding box center [577, 155] width 82 height 19
click at [578, 169] on link "En Almacenamiento" at bounding box center [577, 175] width 82 height 19
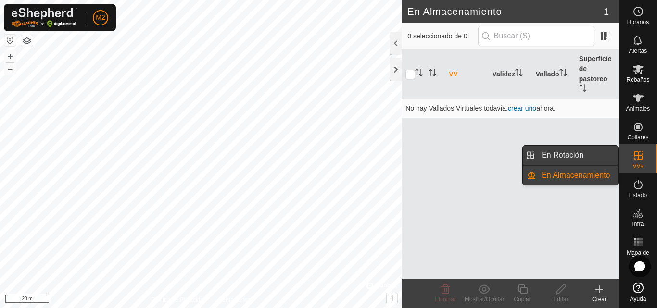
click at [579, 152] on link "En Rotación" at bounding box center [577, 155] width 82 height 19
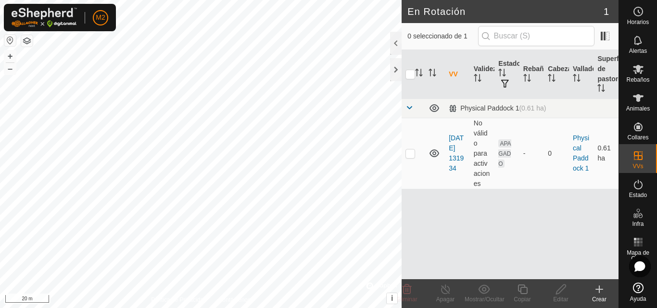
click at [604, 295] on div "Crear" at bounding box center [599, 299] width 38 height 9
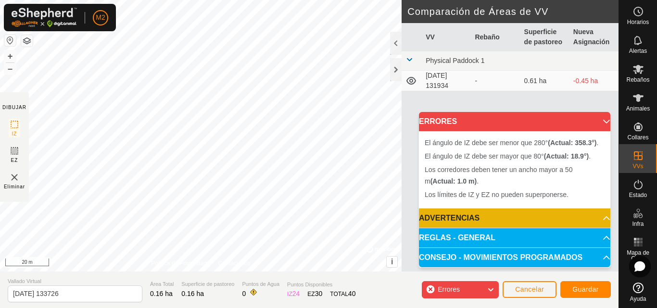
click at [29, 281] on div "DIBUJAR IZ EZ Eliminar Política de Privacidad Contáctenos El ángulo de IZ debe …" at bounding box center [309, 154] width 619 height 308
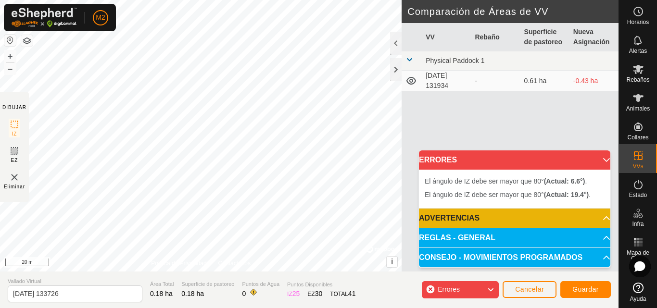
click at [379, 279] on div "DIBUJAR IZ EZ Eliminar Política de Privacidad Contáctenos El ángulo de IZ debe …" at bounding box center [309, 154] width 619 height 308
click at [317, 294] on div "DIBUJAR IZ EZ Eliminar Política de Privacidad Contáctenos El ángulo de IZ debe …" at bounding box center [309, 154] width 619 height 308
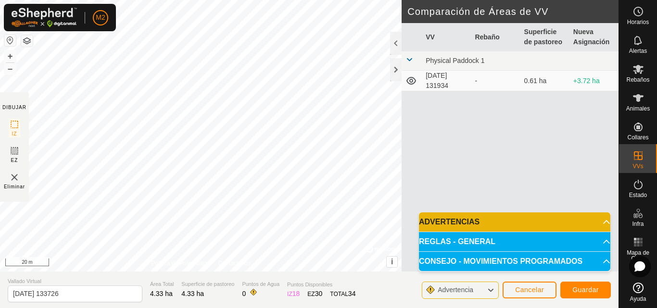
click at [313, 308] on html "M2 Horarios Alertas Rebaños Animales Collares VVs Estado Infra Mapa de Calor Ay…" at bounding box center [328, 154] width 657 height 308
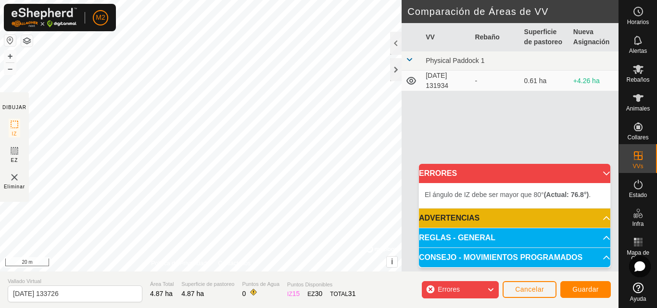
click at [215, 275] on div "DIBUJAR IZ EZ Eliminar Política de Privacidad Contáctenos El ángulo de IZ debe …" at bounding box center [309, 154] width 619 height 308
click at [334, 172] on div "El ángulo de IZ debe ser mayor que 80° (Actual: 47.4°) . + – ⇧ i © Mapbox , © O…" at bounding box center [201, 136] width 402 height 272
click at [583, 294] on button "Guardar" at bounding box center [585, 289] width 51 height 17
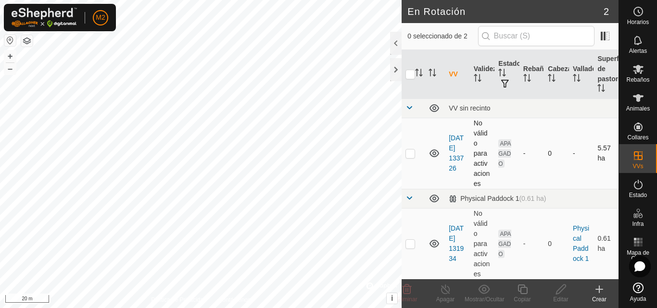
click at [409, 150] on p-checkbox at bounding box center [410, 154] width 10 height 8
checkbox input "true"
click at [411, 244] on p-checkbox at bounding box center [410, 244] width 10 height 8
checkbox input "true"
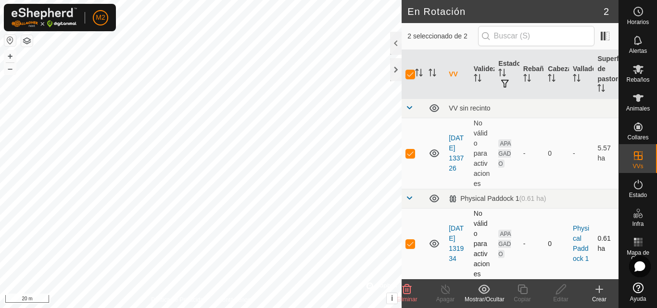
click at [411, 244] on p-checkbox at bounding box center [410, 244] width 10 height 8
checkbox input "false"
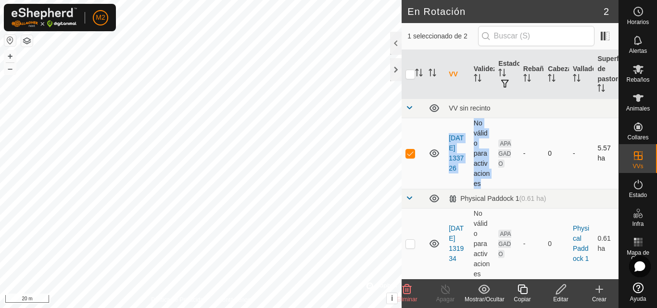
drag, startPoint x: 440, startPoint y: 146, endPoint x: 482, endPoint y: 184, distance: 56.2
click at [482, 184] on tr "[DATE] 133726 No válido para activaciones APAGADO - 0 - 5.57 ha" at bounding box center [510, 153] width 217 height 71
click at [406, 68] on th at bounding box center [413, 74] width 23 height 49
click at [574, 73] on th "Vallado" at bounding box center [581, 74] width 25 height 49
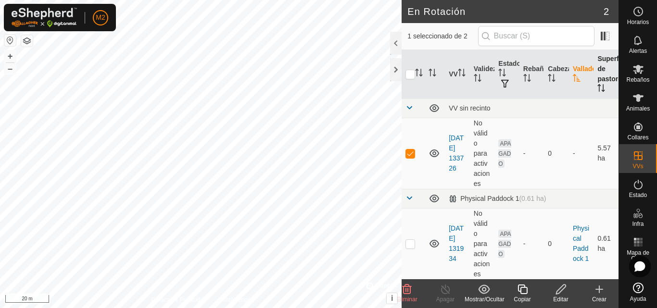
click at [597, 73] on th "Superficie de pastoreo" at bounding box center [606, 74] width 25 height 49
click at [577, 70] on th "Vallado" at bounding box center [581, 74] width 25 height 49
click at [391, 65] on div at bounding box center [396, 69] width 12 height 23
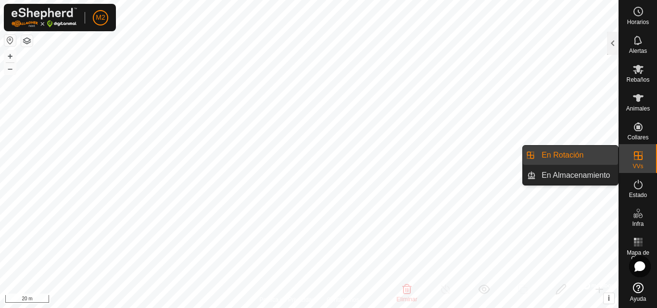
click at [642, 152] on div "Horarios Alertas Rebaños Animales Collares VVs Estado Infra Mapa de Calor Ayuda…" at bounding box center [328, 154] width 657 height 308
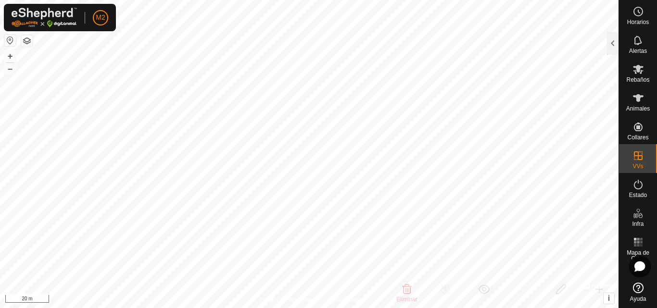
click at [539, 308] on html "M2 Horarios Alertas Rebaños Animales Collares VVs Estado Infra Mapa de Calor Ay…" at bounding box center [328, 154] width 657 height 308
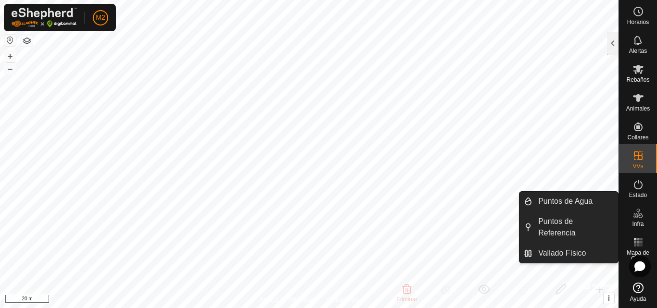
click at [640, 219] on es-infrastructure-svg-icon at bounding box center [638, 213] width 17 height 15
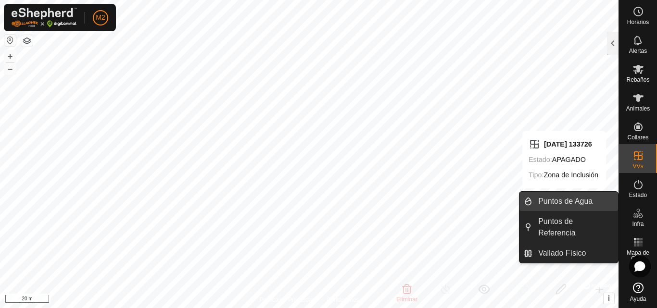
click at [569, 201] on link "Puntos de Agua" at bounding box center [575, 201] width 86 height 19
click at [580, 204] on link "Puntos de Agua" at bounding box center [575, 201] width 86 height 19
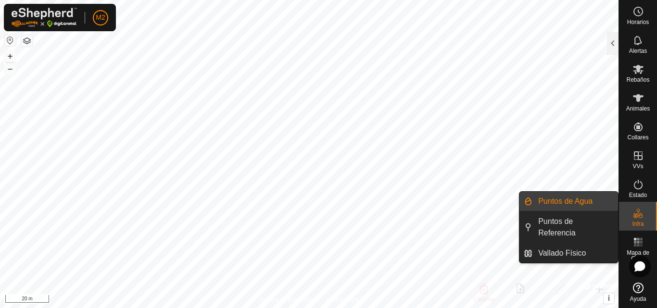
click at [585, 202] on link "Puntos de Agua" at bounding box center [575, 201] width 86 height 19
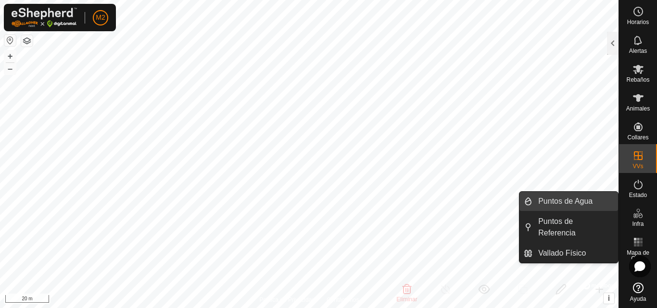
click at [578, 199] on link "Puntos de Agua" at bounding box center [575, 201] width 86 height 19
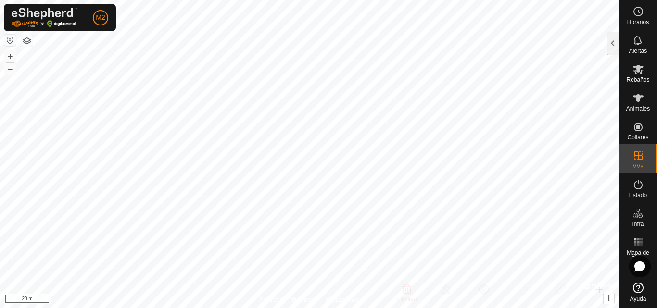
checkbox input "true"
click at [645, 100] on es-animals-svg-icon at bounding box center [638, 97] width 17 height 15
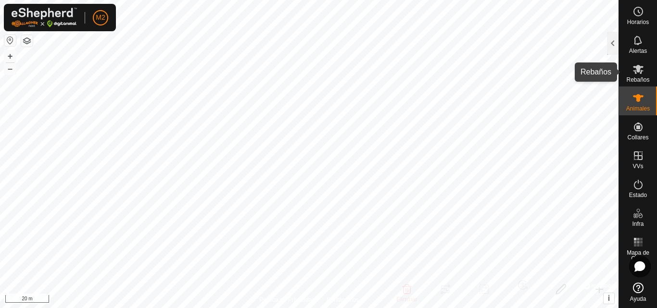
click at [637, 73] on icon at bounding box center [639, 69] width 12 height 12
click at [647, 70] on div "Rebaños" at bounding box center [638, 72] width 38 height 29
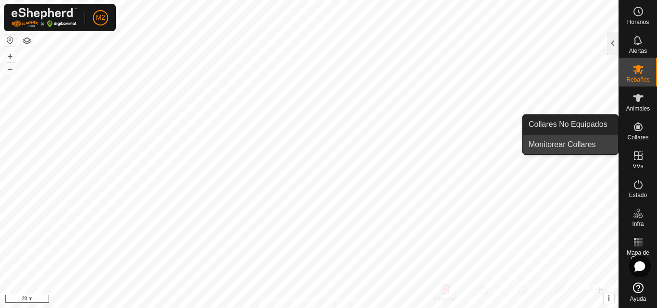
click at [551, 141] on link "Monitorear Collares" at bounding box center [570, 144] width 95 height 19
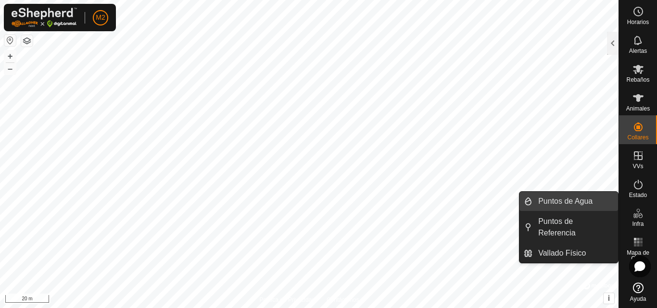
click at [594, 202] on link "Puntos de Agua" at bounding box center [575, 201] width 86 height 19
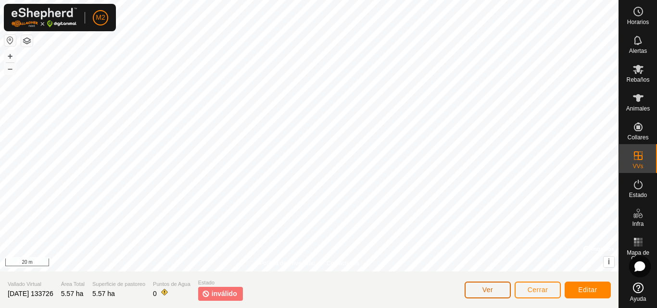
click at [476, 295] on button "Ver" at bounding box center [488, 290] width 46 height 17
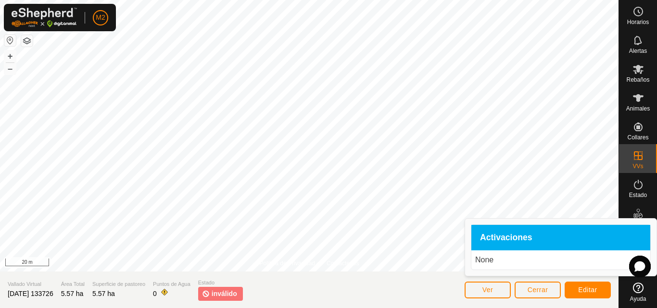
click at [494, 262] on p "None" at bounding box center [560, 260] width 171 height 12
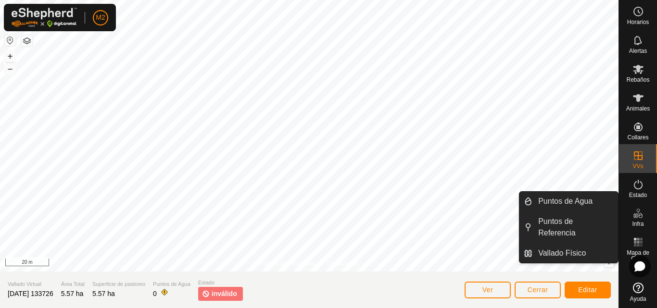
click at [640, 214] on icon at bounding box center [639, 214] width 12 height 12
click at [588, 193] on link "Puntos de Agua" at bounding box center [575, 201] width 86 height 19
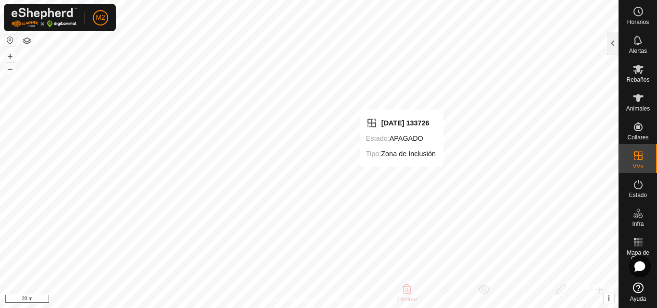
checkbox input "false"
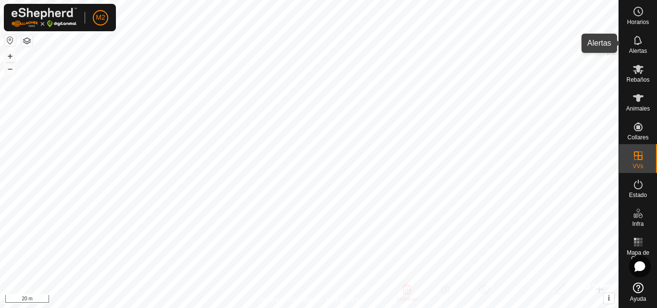
click at [642, 55] on div "Alertas" at bounding box center [638, 43] width 38 height 29
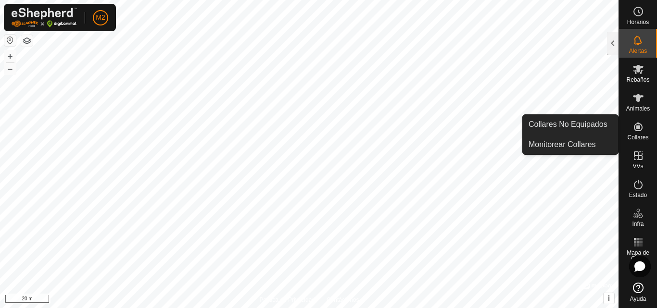
click at [638, 133] on es-neckbands-svg-icon at bounding box center [638, 126] width 17 height 15
click at [582, 141] on link "Monitorear Collares" at bounding box center [570, 144] width 95 height 19
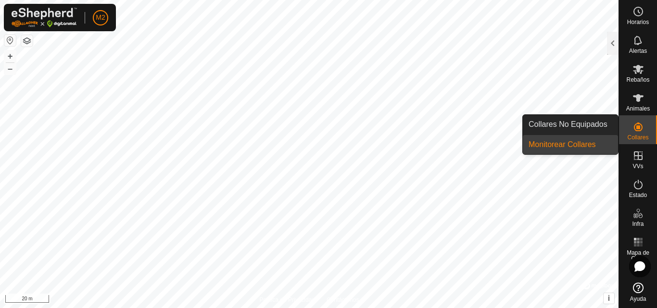
click at [582, 141] on link "Monitorear Collares" at bounding box center [570, 144] width 95 height 19
click at [575, 127] on link "Collares No Equipados" at bounding box center [570, 124] width 95 height 19
click at [574, 146] on link "Monitorear Collares" at bounding box center [570, 144] width 95 height 19
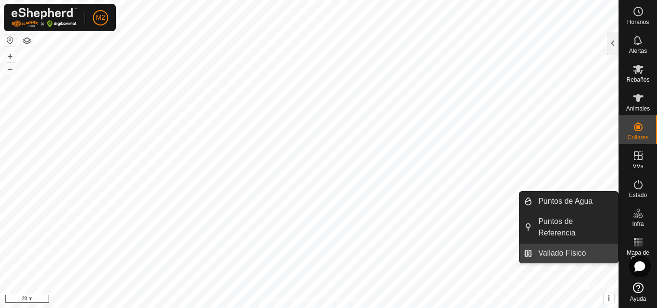
click at [578, 248] on link "Vallado Físico" at bounding box center [575, 253] width 86 height 19
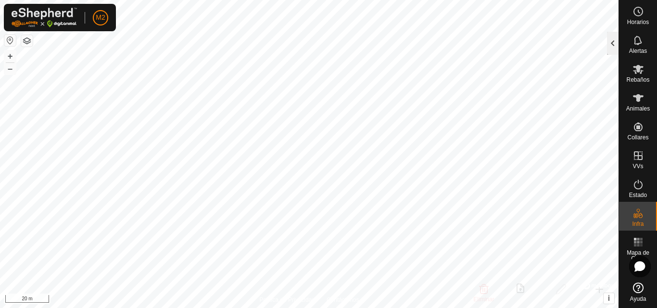
click at [612, 46] on div at bounding box center [613, 43] width 12 height 23
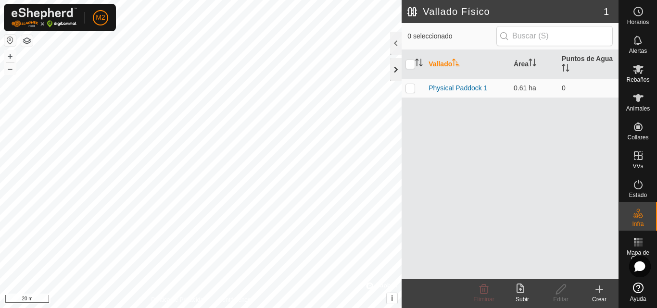
click at [397, 66] on div at bounding box center [396, 69] width 12 height 23
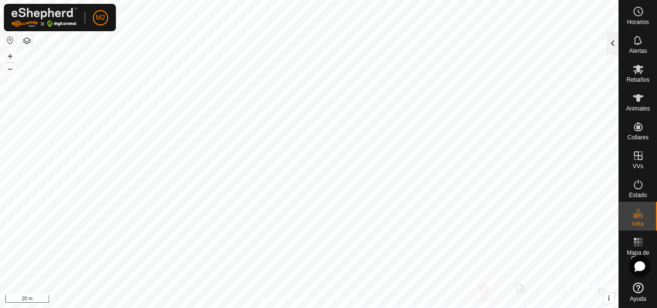
click at [611, 43] on div at bounding box center [613, 43] width 12 height 23
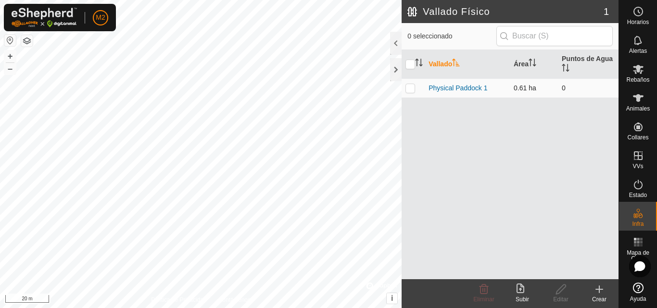
click at [412, 88] on p-checkbox at bounding box center [410, 88] width 10 height 8
checkbox input "true"
click at [567, 61] on th "Puntos de Agua" at bounding box center [588, 64] width 61 height 29
click at [569, 91] on td "0" at bounding box center [588, 87] width 61 height 19
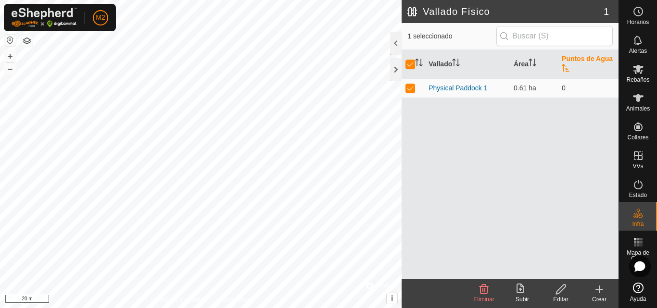
click at [566, 64] on icon "Activar para ordenar" at bounding box center [566, 68] width 8 height 8
click at [567, 290] on icon at bounding box center [561, 290] width 12 height 12
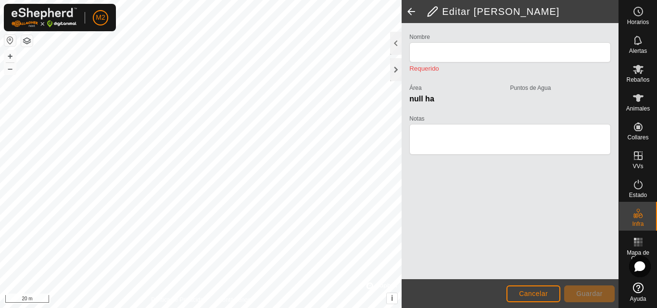
type input "Physical Paddock 1"
type textarea "nave 458"
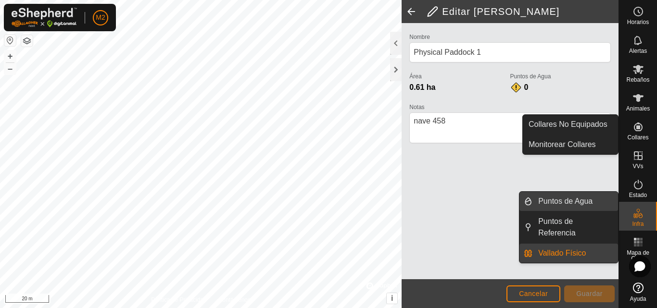
click at [581, 204] on link "Puntos de Agua" at bounding box center [575, 201] width 86 height 19
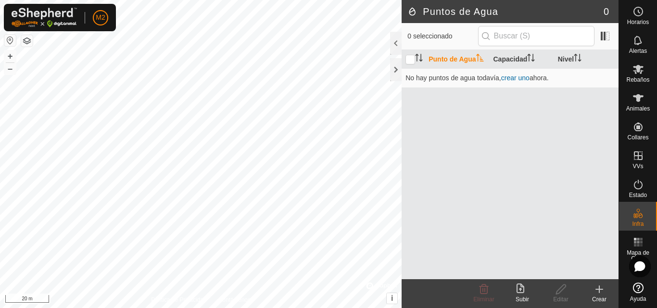
click at [28, 43] on button "button" at bounding box center [27, 41] width 12 height 12
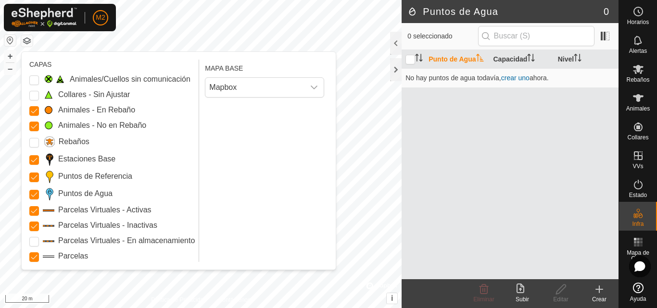
click at [76, 195] on label "Puntos de Agua" at bounding box center [85, 194] width 54 height 12
click at [39, 195] on Points "Puntos de Agua" at bounding box center [34, 195] width 10 height 10
click at [76, 195] on label "Puntos de Agua" at bounding box center [85, 194] width 54 height 12
click at [39, 195] on Points "Puntos de Agua" at bounding box center [34, 195] width 10 height 10
click at [76, 195] on label "Puntos de Agua" at bounding box center [85, 194] width 54 height 12
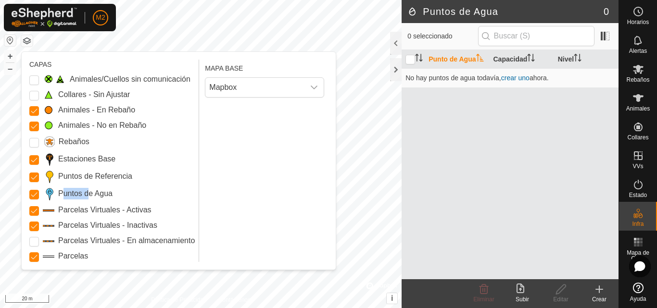
click at [39, 195] on Points "Puntos de Agua" at bounding box center [34, 195] width 10 height 10
click at [27, 40] on button "button" at bounding box center [27, 41] width 12 height 12
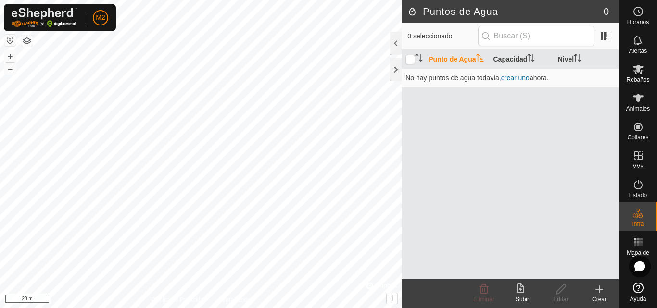
click at [153, 0] on html "M2 Horarios Alertas Rebaños Animales Collares VVs Estado Infra Mapa de Calor Ay…" at bounding box center [328, 154] width 657 height 308
click at [121, 0] on html "M2 Horarios Alertas Rebaños Animales Collares VVs Estado Infra Mapa de Calor Ay…" at bounding box center [328, 154] width 657 height 308
click at [519, 290] on icon at bounding box center [523, 290] width 12 height 12
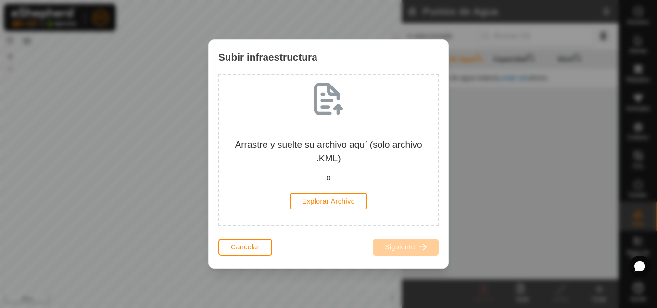
click at [249, 258] on div "Cancelar" at bounding box center [245, 247] width 54 height 23
click at [249, 248] on span "Cancelar" at bounding box center [245, 247] width 29 height 8
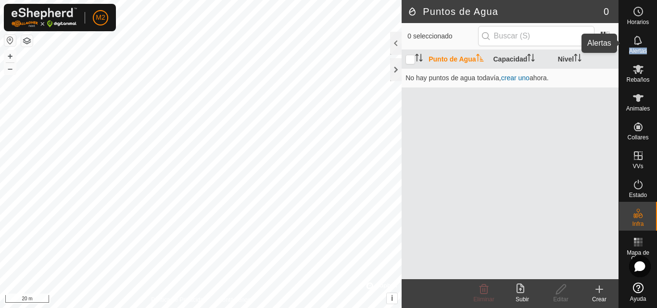
drag, startPoint x: 635, startPoint y: 38, endPoint x: 657, endPoint y: 52, distance: 25.5
click at [657, 52] on div "Alertas" at bounding box center [638, 43] width 38 height 29
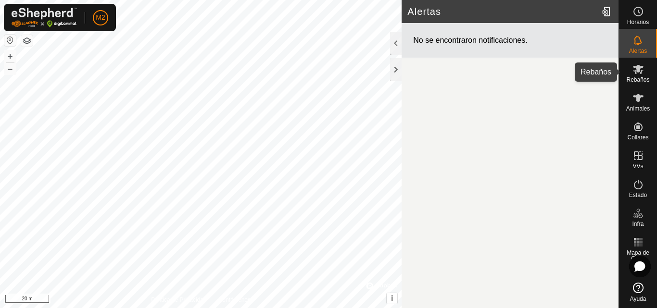
click at [640, 63] on icon at bounding box center [639, 69] width 12 height 12
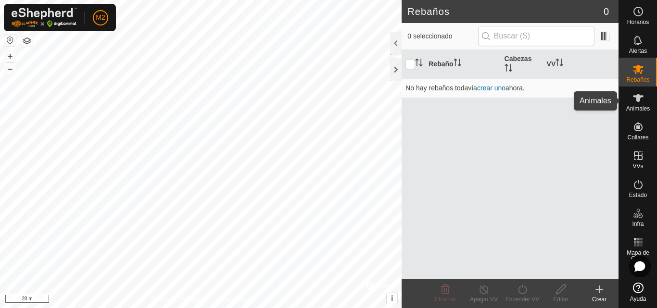
click at [645, 101] on es-animals-svg-icon at bounding box center [638, 97] width 17 height 15
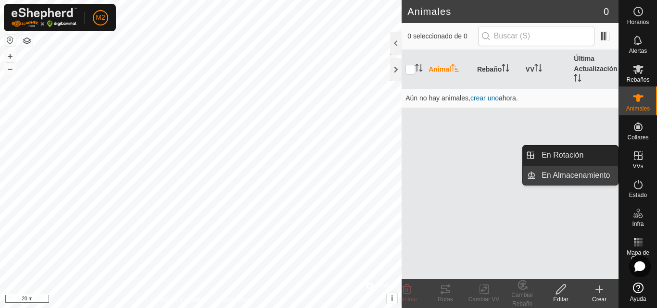
click at [595, 175] on link "En Almacenamiento" at bounding box center [577, 175] width 82 height 19
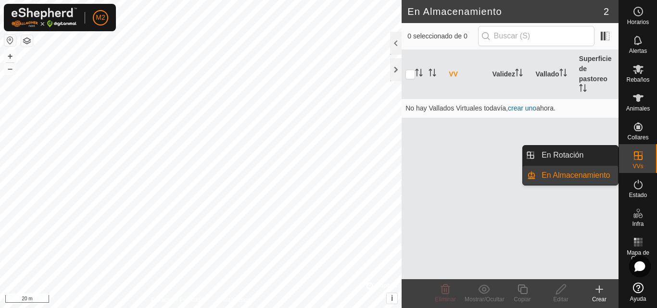
click at [645, 150] on div "Horarios Alertas Rebaños Animales Collares VVs Estado Infra Mapa de Calor Ayuda…" at bounding box center [328, 154] width 657 height 308
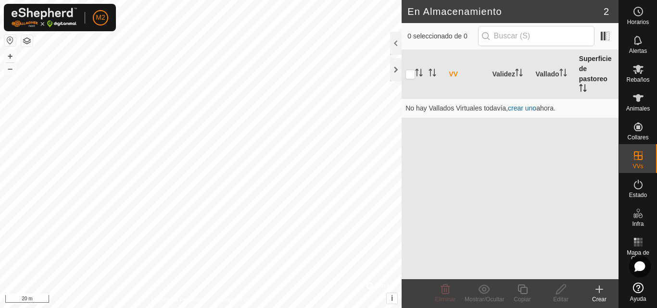
click at [590, 75] on th "Superficie de pastoreo" at bounding box center [596, 74] width 43 height 49
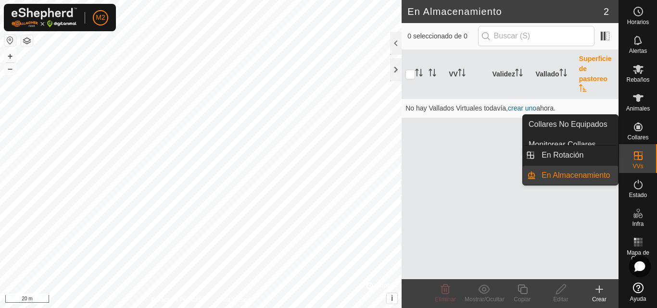
click at [650, 151] on div "VVs" at bounding box center [638, 158] width 38 height 29
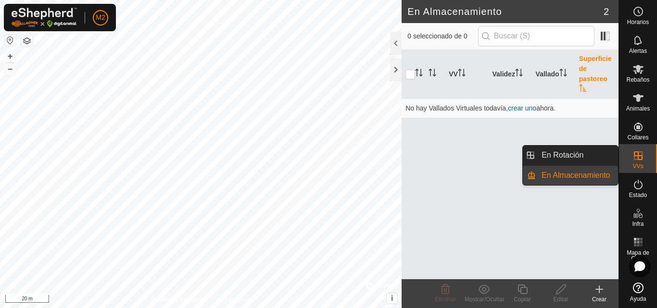
click at [599, 169] on link "En Almacenamiento" at bounding box center [577, 175] width 82 height 19
click at [586, 154] on link "En Rotación" at bounding box center [577, 155] width 82 height 19
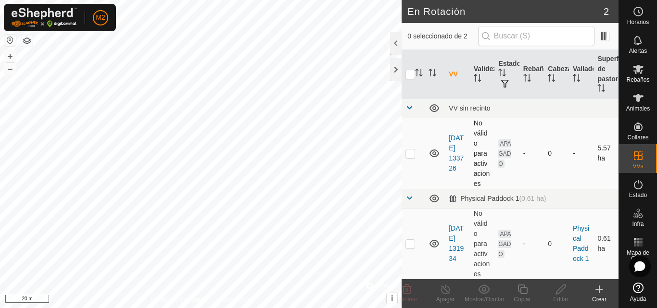
click at [412, 155] on p-checkbox at bounding box center [410, 154] width 10 height 8
checkbox input "true"
click at [409, 244] on p-checkbox at bounding box center [410, 244] width 10 height 8
checkbox input "true"
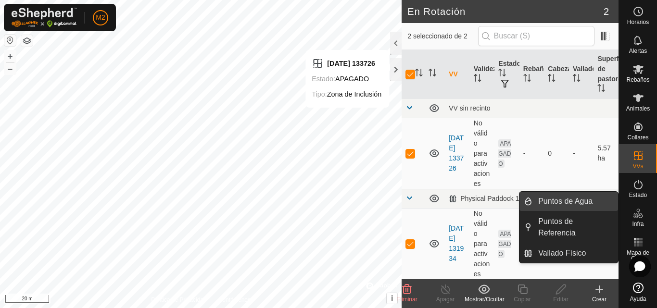
click at [597, 202] on link "Puntos de Agua" at bounding box center [575, 201] width 86 height 19
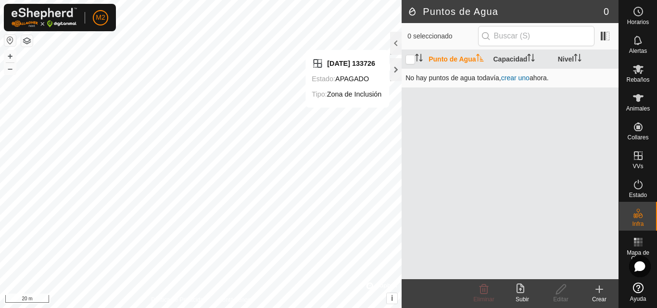
click at [518, 77] on link "crear uno" at bounding box center [515, 78] width 28 height 8
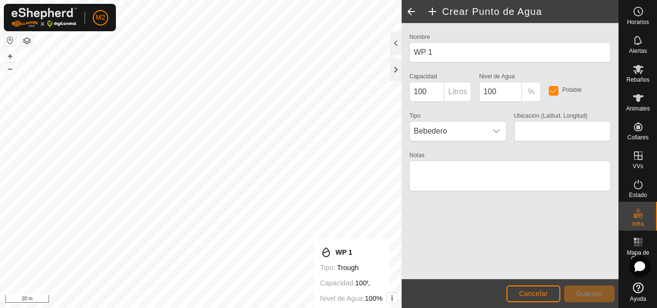
click at [374, 308] on html "M2 Horarios Alertas Rebaños Animales Collares VVs Estado Infra Mapa de Calor Ay…" at bounding box center [328, 154] width 657 height 308
click at [297, 308] on html "M2 Horarios Alertas Rebaños Animales Collares VVs Estado Infra Mapa de Calor Ay…" at bounding box center [328, 154] width 657 height 308
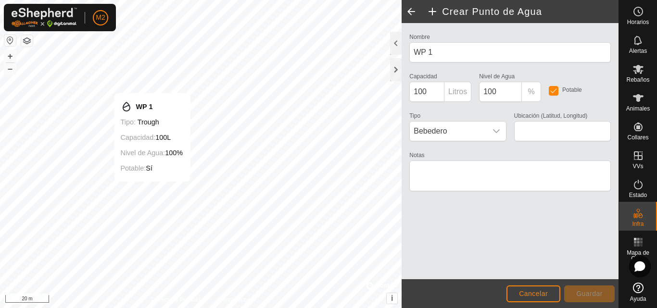
type input "42.715935, -0.719601"
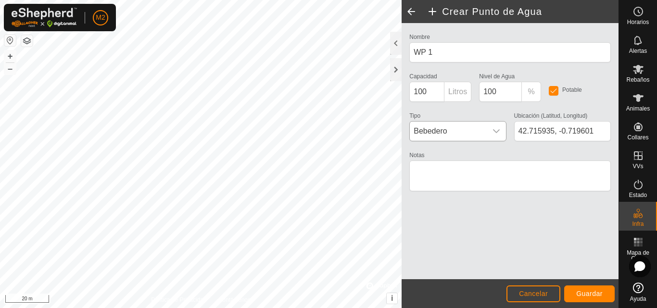
click at [495, 130] on icon "dropdown trigger" at bounding box center [497, 131] width 8 height 8
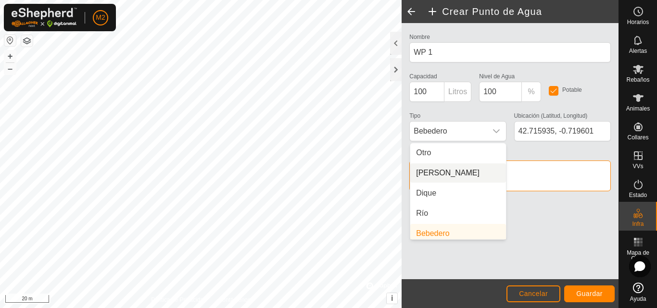
click at [527, 170] on textarea "Notas" at bounding box center [510, 176] width 202 height 31
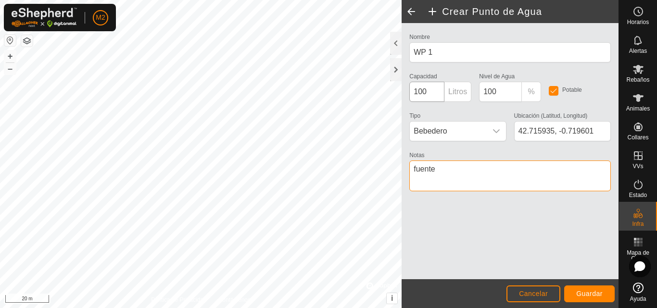
type textarea "fuente"
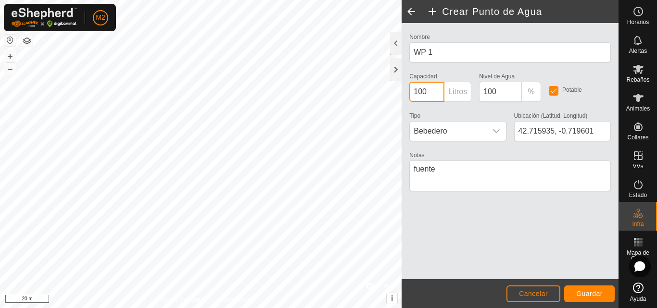
click at [432, 89] on input "100" at bounding box center [426, 92] width 35 height 20
click at [595, 290] on button "Guardar" at bounding box center [589, 294] width 51 height 17
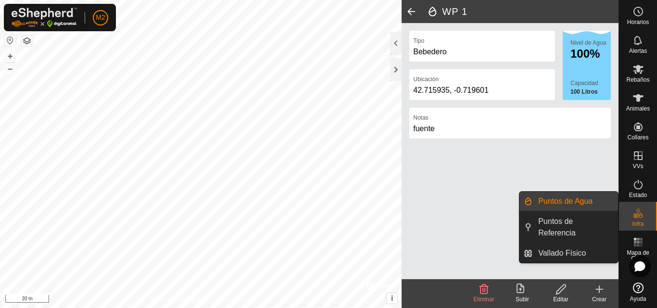
click at [577, 201] on link "Puntos de Agua" at bounding box center [575, 201] width 86 height 19
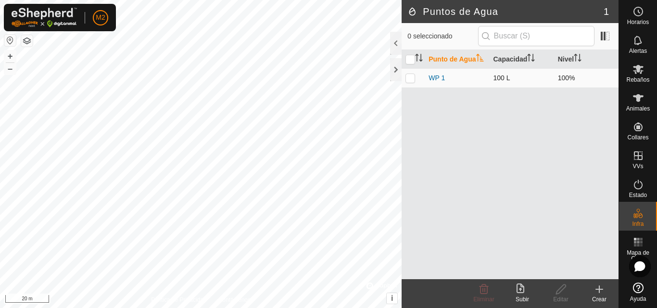
click at [411, 78] on p-checkbox at bounding box center [410, 78] width 10 height 8
checkbox input "true"
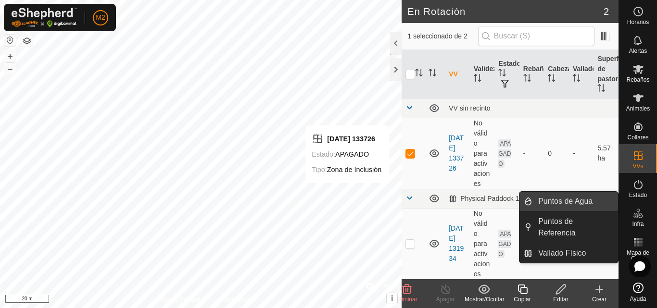
click at [597, 204] on link "Puntos de Agua" at bounding box center [575, 201] width 86 height 19
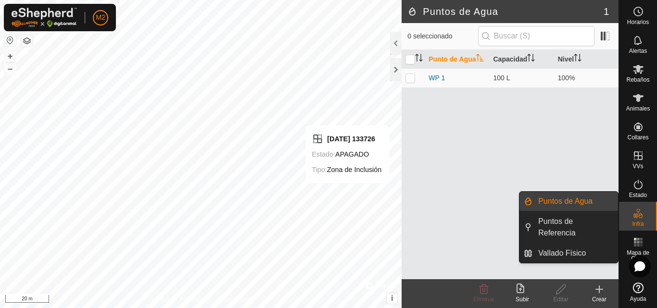
click at [591, 203] on link "Puntos de Agua" at bounding box center [575, 201] width 86 height 19
click at [579, 202] on link "Puntos de Agua" at bounding box center [575, 201] width 86 height 19
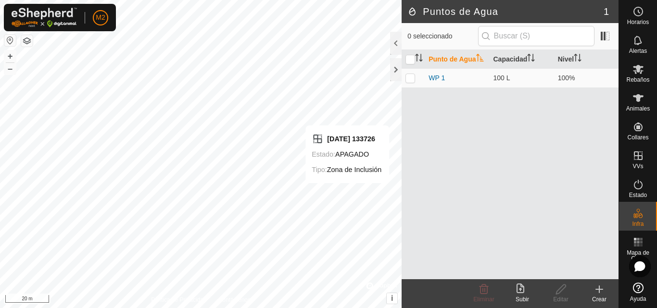
click at [603, 299] on div "Crear" at bounding box center [599, 299] width 38 height 9
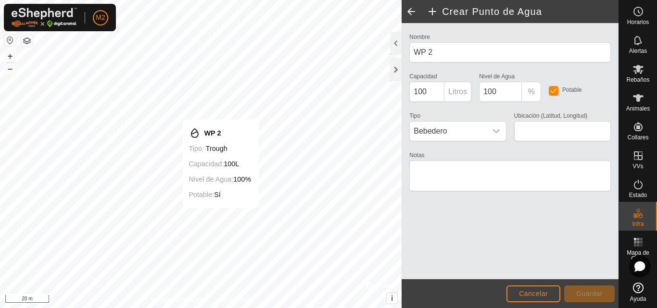
type input "42.715156, -0.718389"
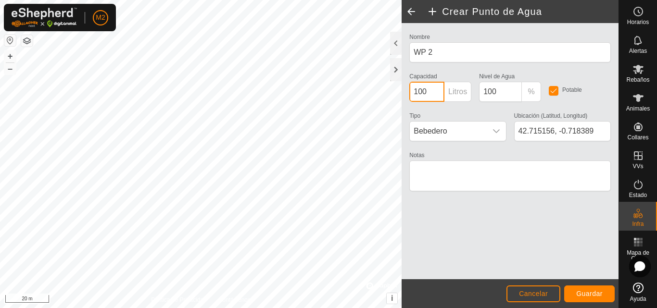
click at [430, 91] on input "100" at bounding box center [426, 92] width 35 height 20
type input "1000"
click at [497, 132] on icon "dropdown trigger" at bounding box center [496, 131] width 7 height 4
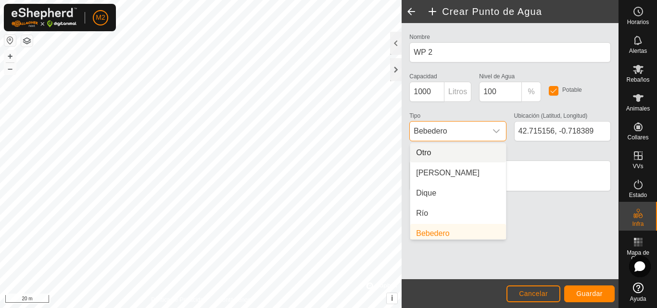
scroll to position [4, 0]
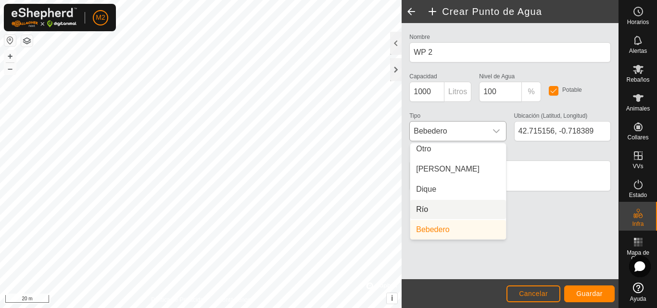
click at [427, 208] on li "Río" at bounding box center [458, 209] width 96 height 19
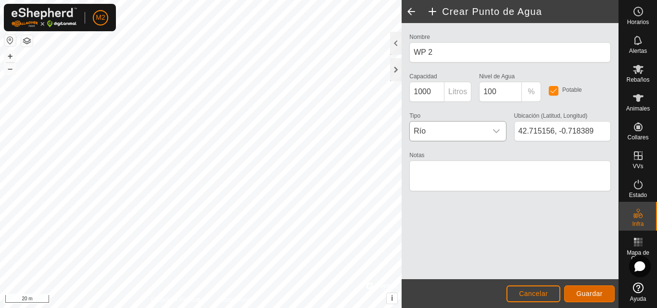
click at [588, 290] on button "Guardar" at bounding box center [589, 294] width 51 height 17
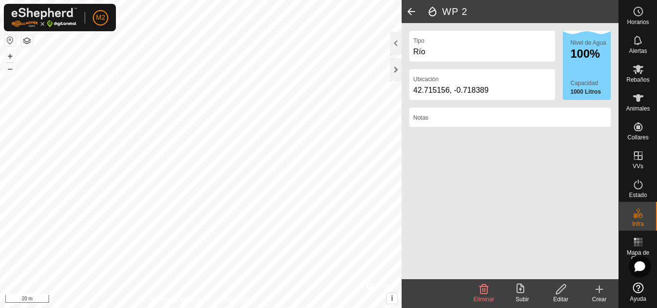
click at [430, 308] on html "M2 Horarios Alertas Rebaños Animales Collares VVs Estado Infra Mapa de Calor Ay…" at bounding box center [328, 154] width 657 height 308
click at [393, 71] on div at bounding box center [396, 69] width 12 height 23
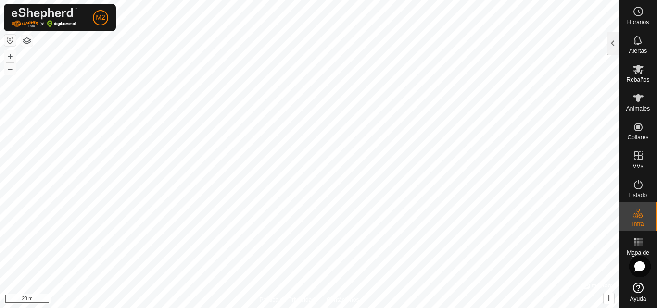
click at [181, 0] on html "M2 Horarios Alertas Rebaños Animales Collares VVs Estado Infra Mapa de Calor Ay…" at bounding box center [328, 154] width 657 height 308
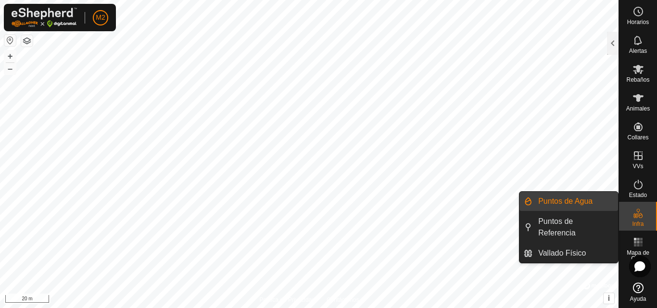
click at [574, 197] on link "Puntos de Agua" at bounding box center [575, 201] width 86 height 19
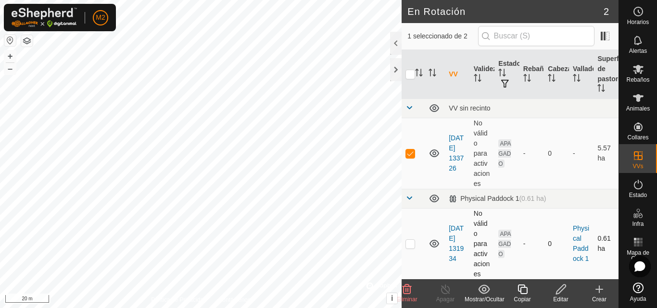
click at [414, 242] on p-checkbox at bounding box center [410, 244] width 10 height 8
checkbox input "true"
click at [595, 299] on div "Crear" at bounding box center [599, 299] width 38 height 9
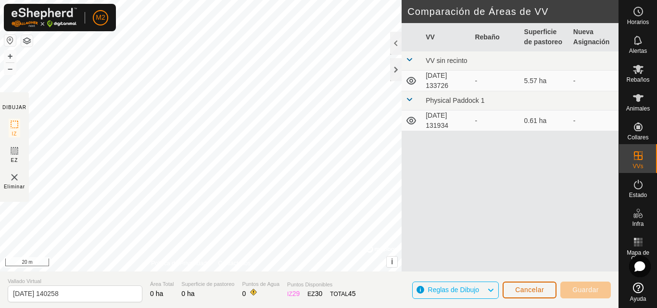
click at [538, 290] on span "Cancelar" at bounding box center [529, 290] width 29 height 8
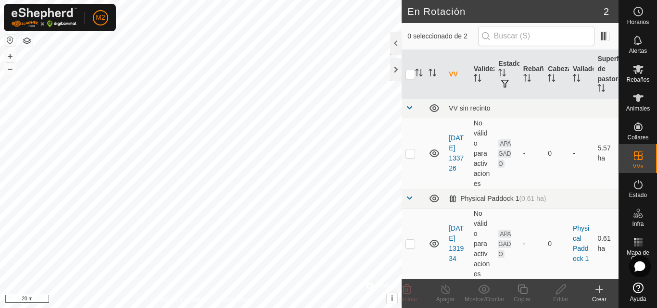
click at [518, 308] on html "M2 Horarios Alertas Rebaños Animales Collares VVs Estado Infra Mapa de Calor Ay…" at bounding box center [328, 154] width 657 height 308
